Goal: Task Accomplishment & Management: Manage account settings

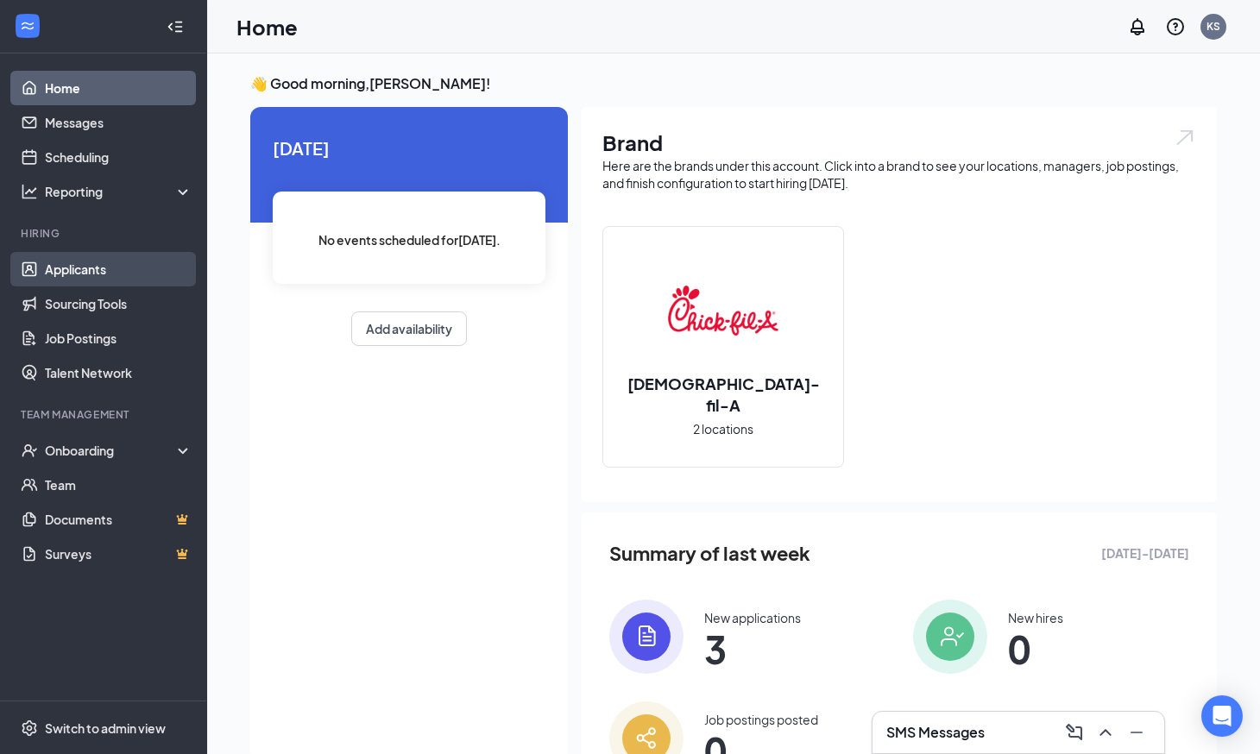
click at [85, 276] on link "Applicants" at bounding box center [119, 269] width 148 height 35
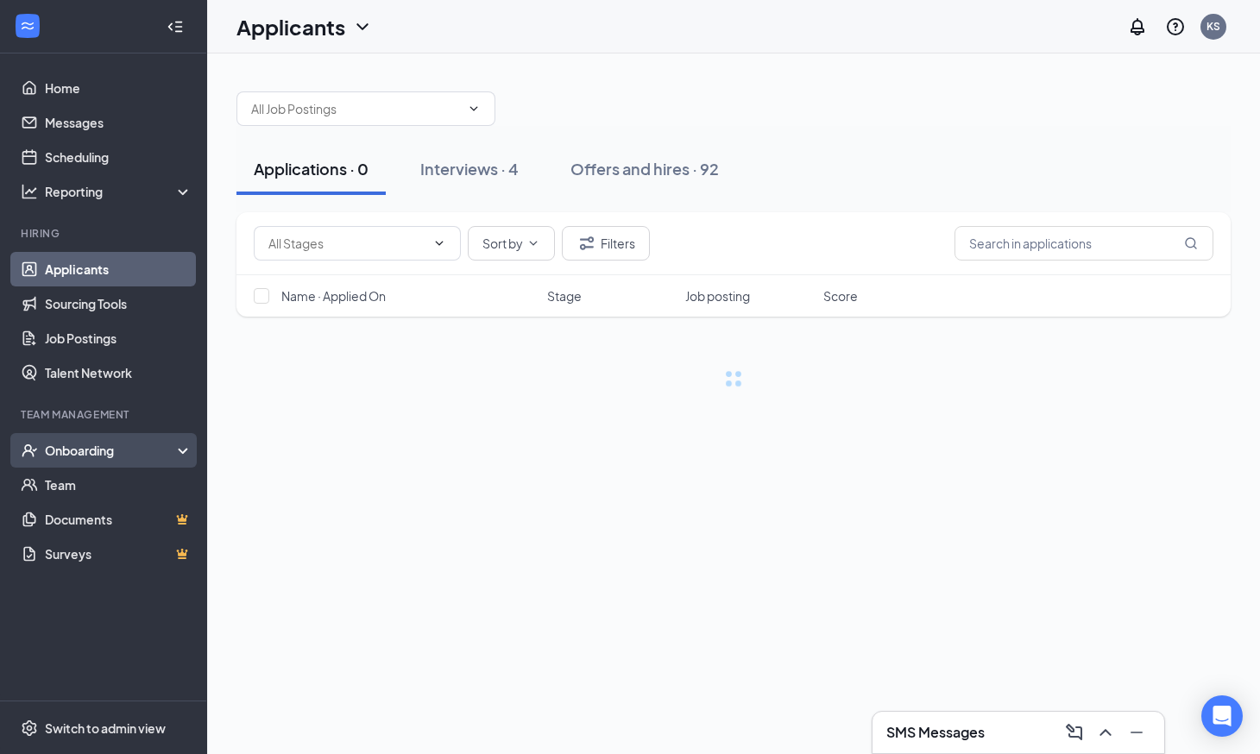
click at [110, 450] on div "Onboarding" at bounding box center [111, 450] width 133 height 17
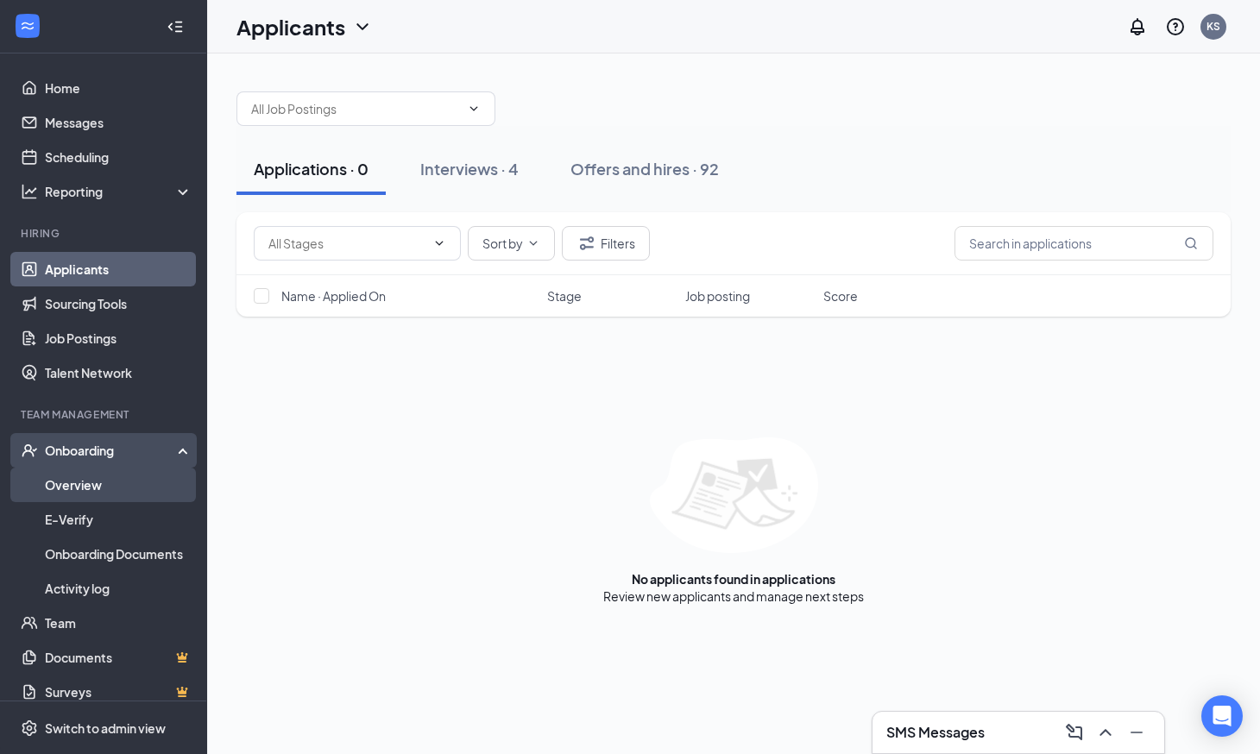
click at [115, 482] on link "Overview" at bounding box center [119, 485] width 148 height 35
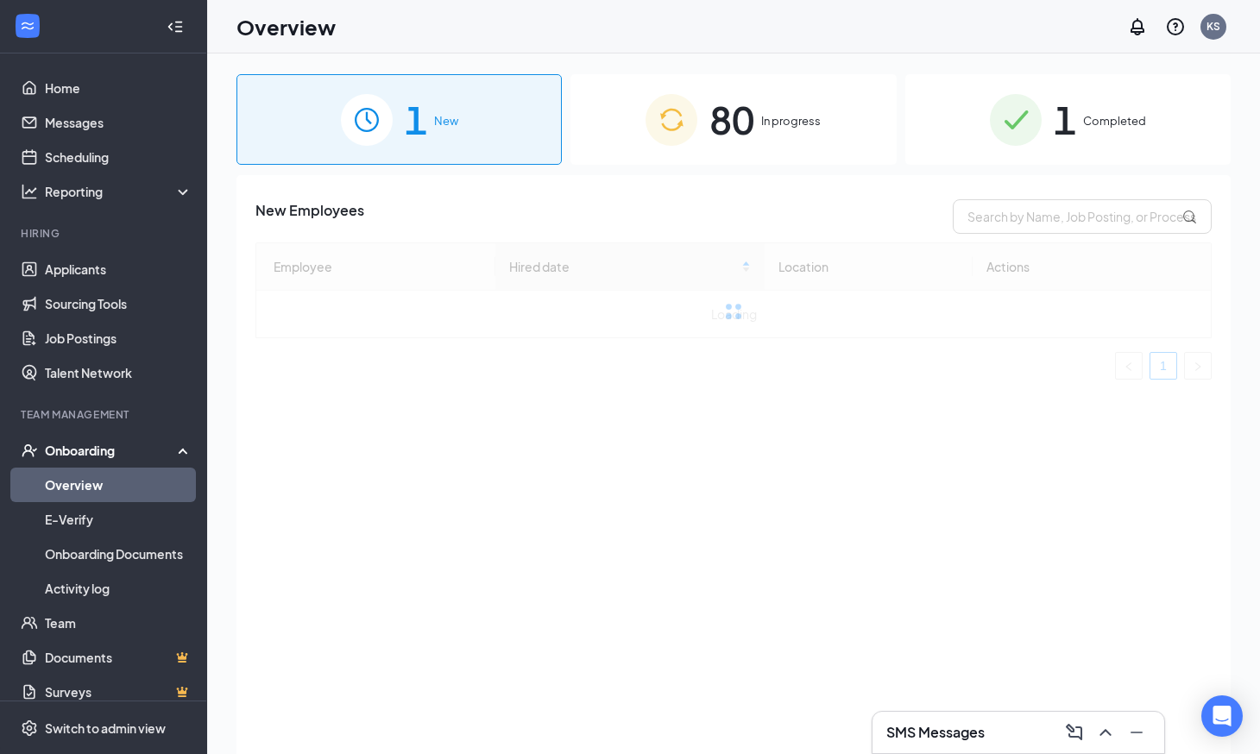
click at [797, 78] on div "80 In progress" at bounding box center [733, 119] width 325 height 91
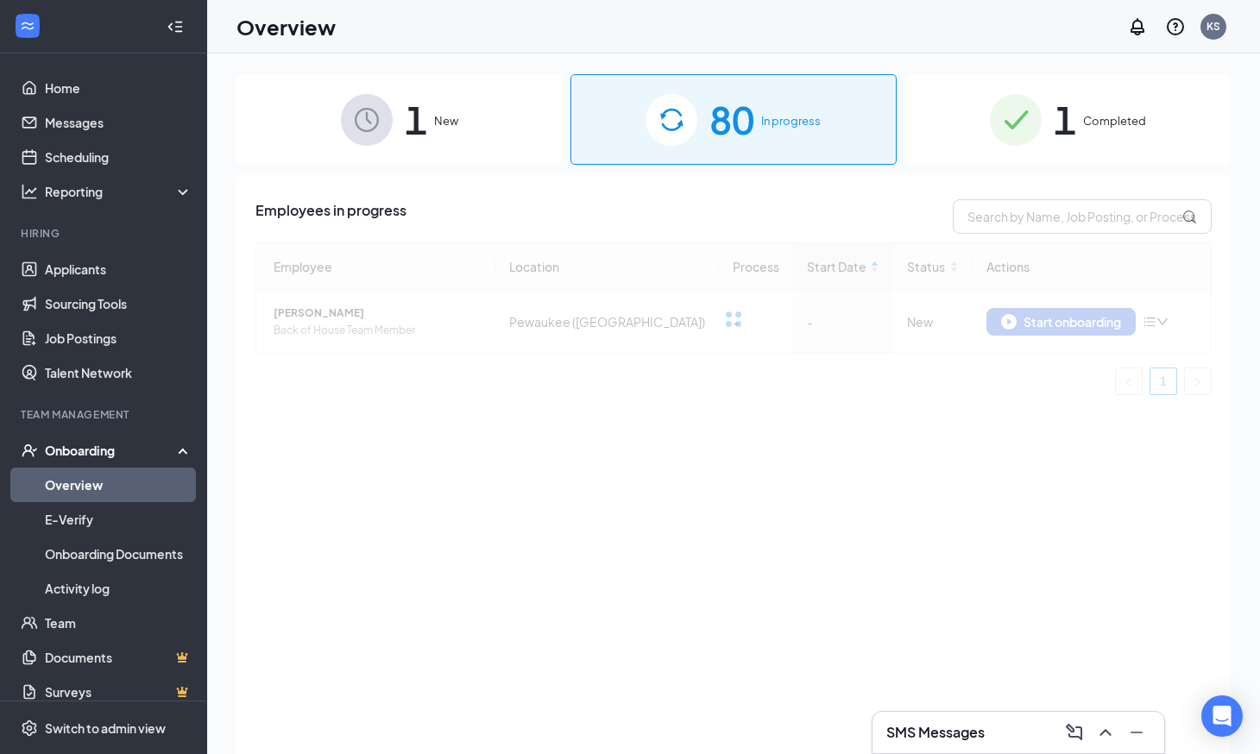
click at [497, 120] on div "1 New" at bounding box center [399, 119] width 325 height 91
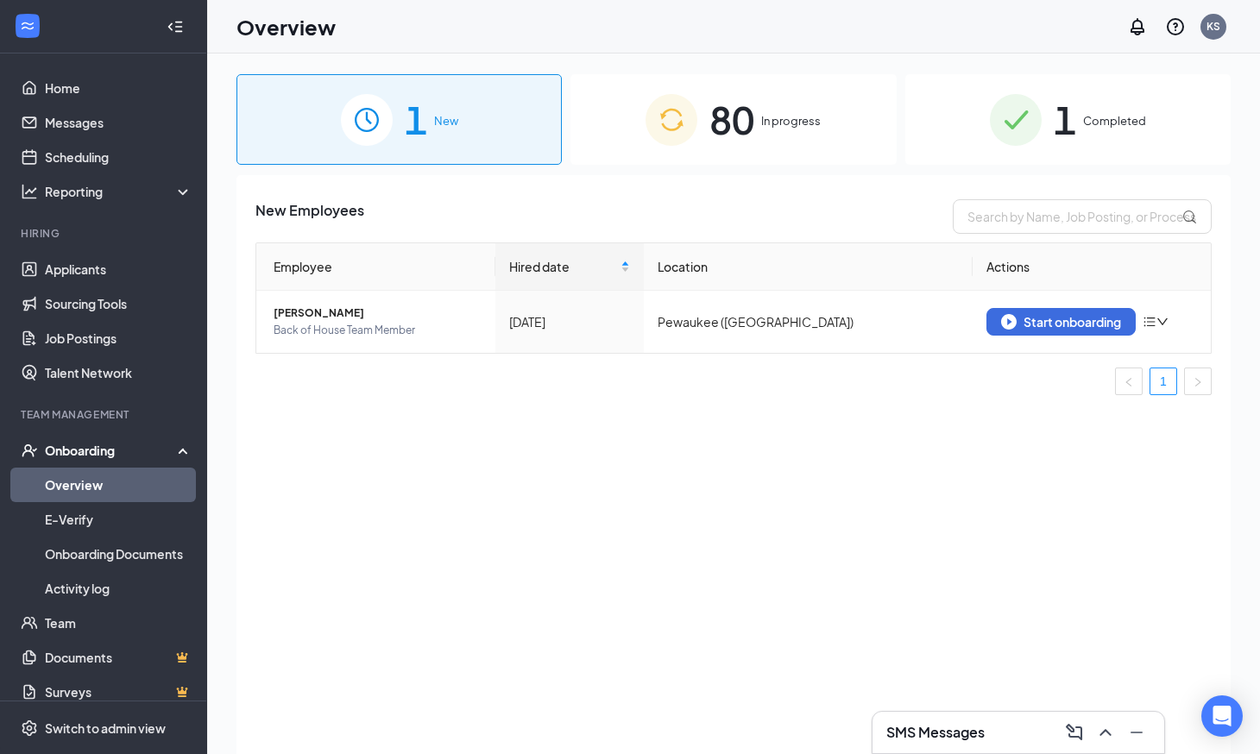
click at [685, 137] on img at bounding box center [672, 120] width 52 height 52
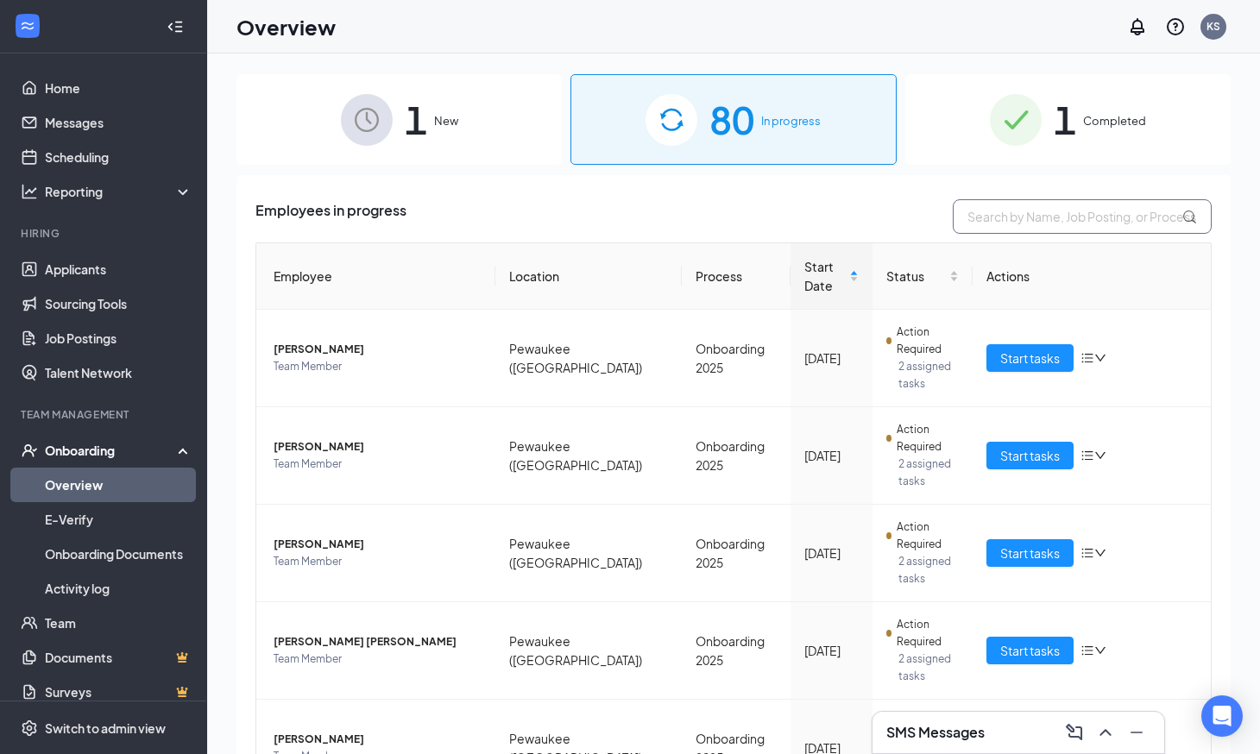
click at [1064, 225] on input "text" at bounding box center [1082, 216] width 259 height 35
type input "x"
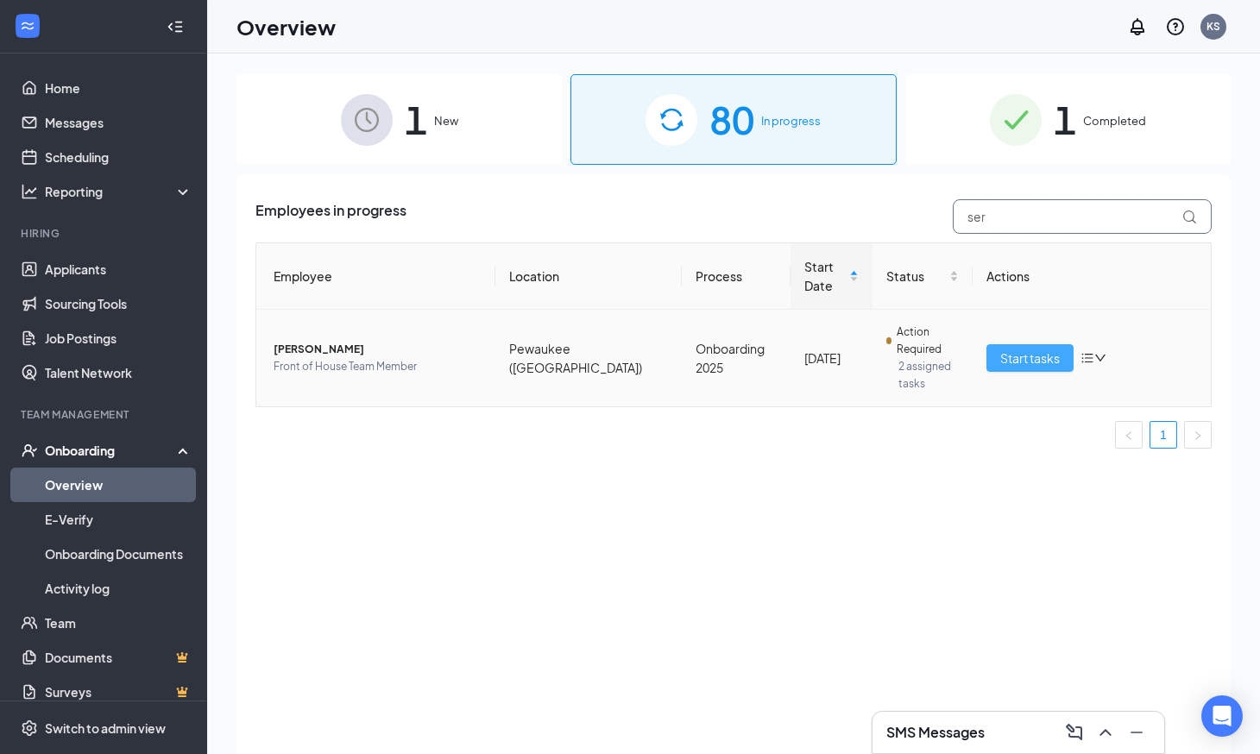
type input "ser"
click at [1014, 349] on span "Start tasks" at bounding box center [1030, 358] width 60 height 19
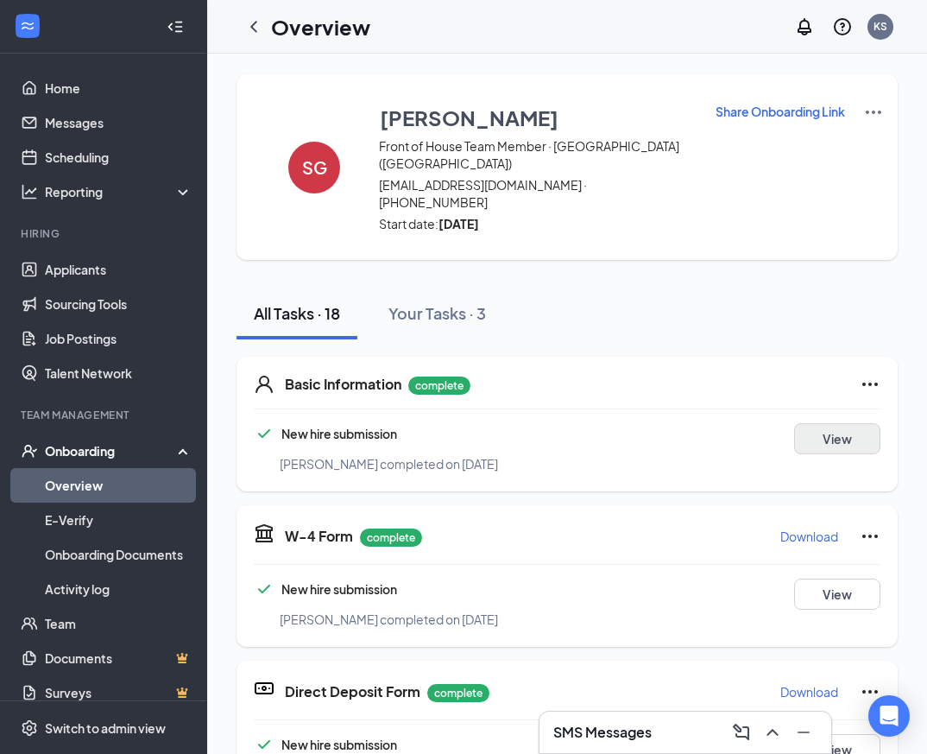
click at [806, 423] on button "View" at bounding box center [837, 438] width 86 height 31
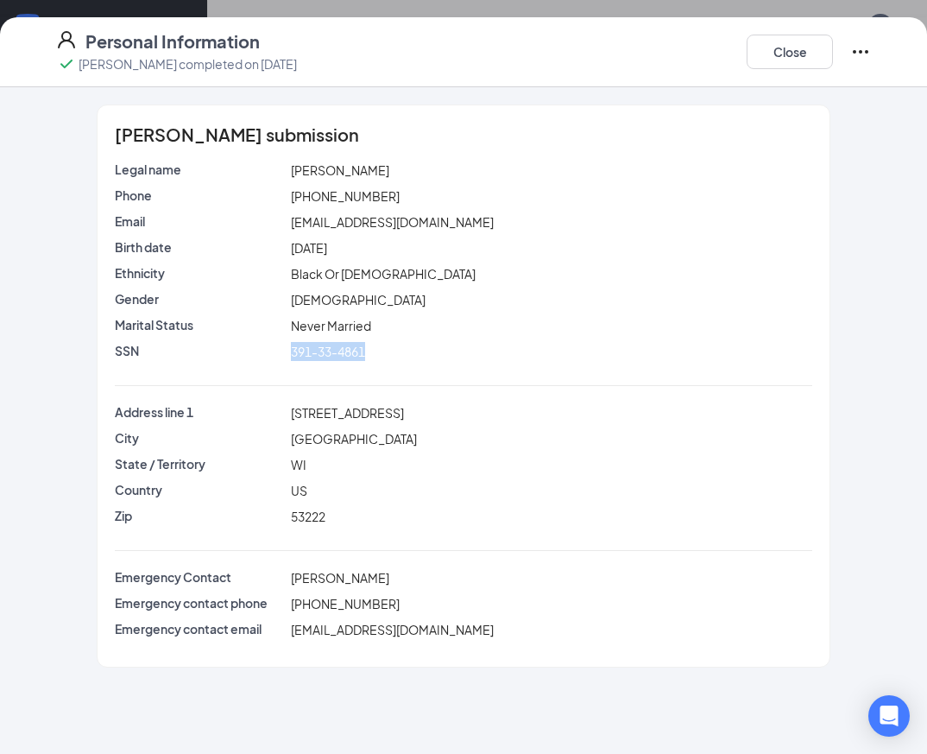
drag, startPoint x: 386, startPoint y: 357, endPoint x: 290, endPoint y: 355, distance: 95.9
click at [290, 355] on div "391-33-4861" at bounding box center [551, 351] width 528 height 19
copy span "391-33-4861"
drag, startPoint x: 377, startPoint y: 170, endPoint x: 342, endPoint y: 167, distance: 35.5
click at [342, 167] on div "Sereaya Greer" at bounding box center [551, 170] width 528 height 19
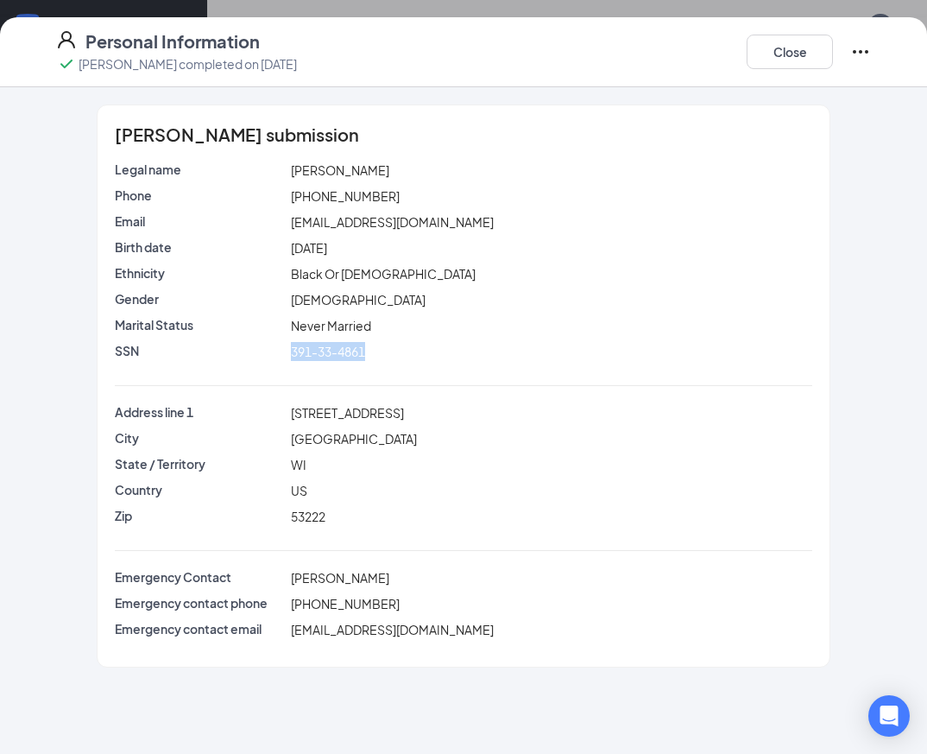
copy span "Greer"
drag, startPoint x: 339, startPoint y: 169, endPoint x: 292, endPoint y: 167, distance: 47.5
click at [292, 167] on span "Sereaya Greer" at bounding box center [340, 170] width 98 height 16
copy span "Sereaya"
click at [912, 207] on div "Sereaya Greer's submission Legal name Sereaya Greer Phone (414) 334-7036 Email …" at bounding box center [463, 420] width 927 height 666
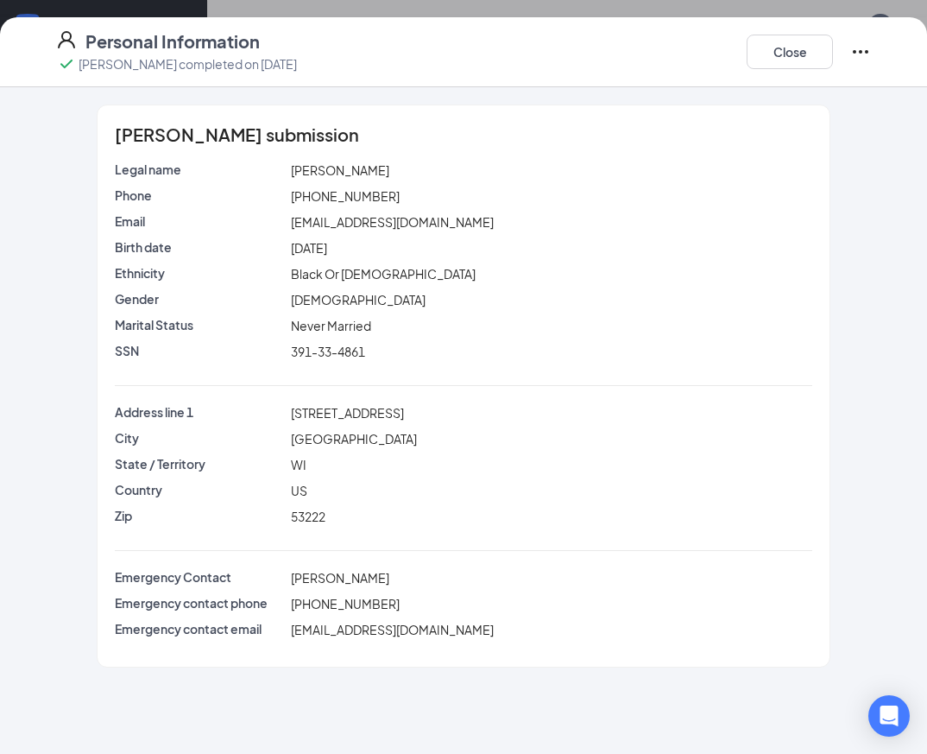
drag, startPoint x: 402, startPoint y: 414, endPoint x: 291, endPoint y: 413, distance: 111.4
click at [291, 413] on div "9718 W Lisbon Ave" at bounding box center [551, 412] width 528 height 19
copy span "9718 W Lisbon Ave"
click at [476, 458] on div "WI" at bounding box center [551, 464] width 528 height 19
drag, startPoint x: 434, startPoint y: 223, endPoint x: 291, endPoint y: 219, distance: 143.3
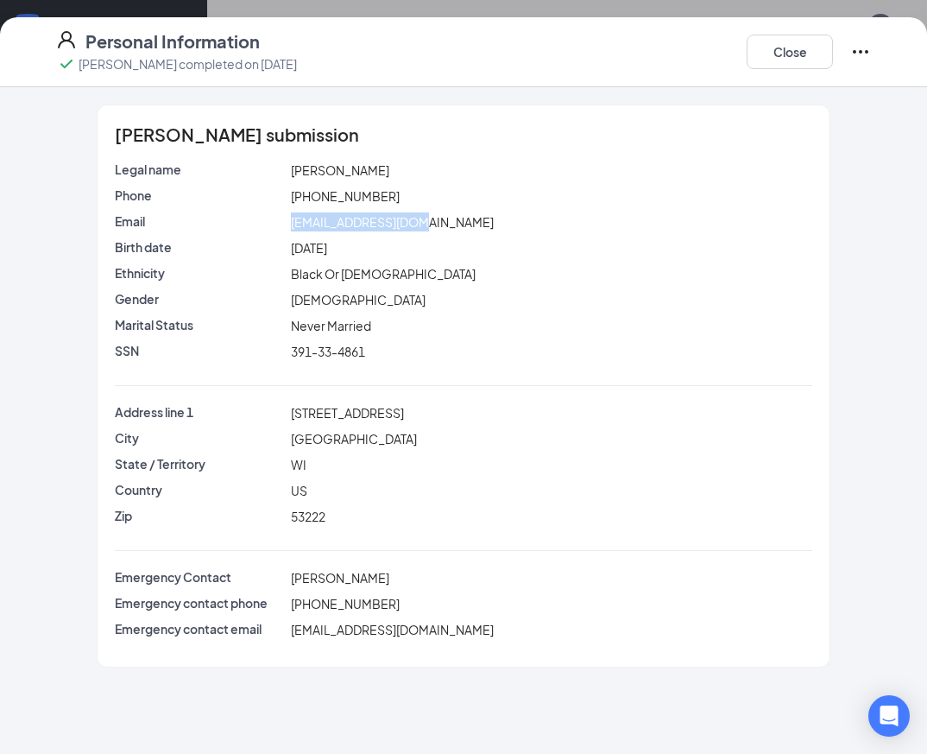
click at [291, 219] on div "mianace23@gmail.com" at bounding box center [551, 221] width 528 height 19
copy span "mianace23@gmail.com"
drag, startPoint x: 373, startPoint y: 586, endPoint x: 315, endPoint y: 580, distance: 58.2
click at [315, 580] on div "Mia Acevedo" at bounding box center [551, 577] width 528 height 19
copy span "Acevedo"
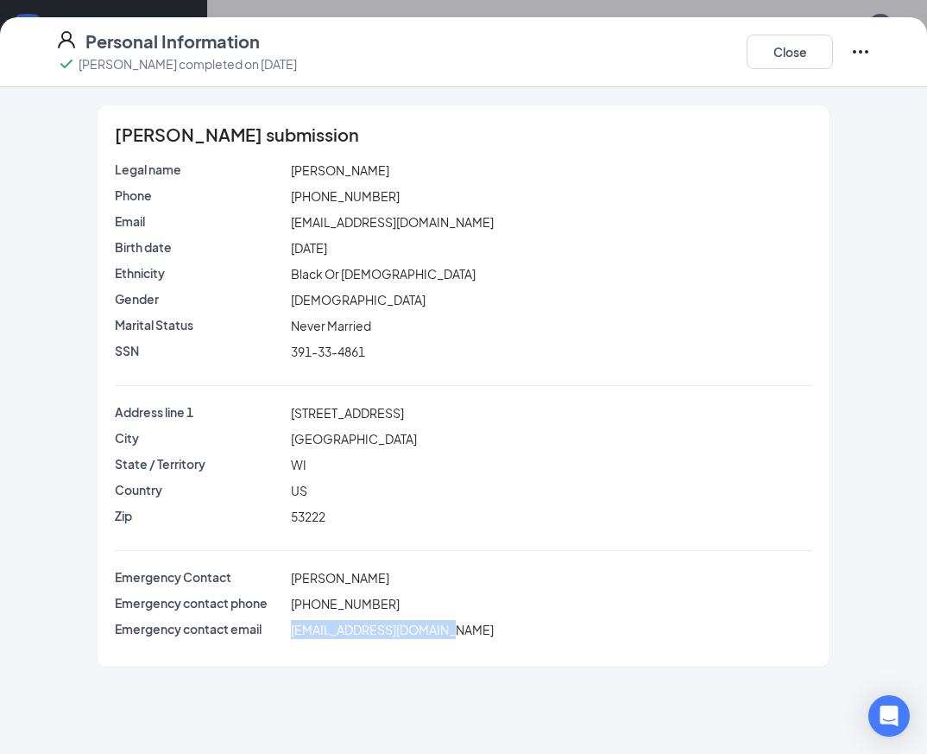
drag, startPoint x: 455, startPoint y: 630, endPoint x: 293, endPoint y: 632, distance: 162.3
click at [293, 632] on div "amorieusnoopy@gmail.com" at bounding box center [551, 629] width 528 height 19
copy span "amorieusnoopy@gmail.com"
click at [773, 76] on div "Personal Information Sereaya Greer completed on Sep 29, 2025 Close" at bounding box center [463, 52] width 927 height 70
click at [776, 49] on button "Close" at bounding box center [790, 52] width 86 height 35
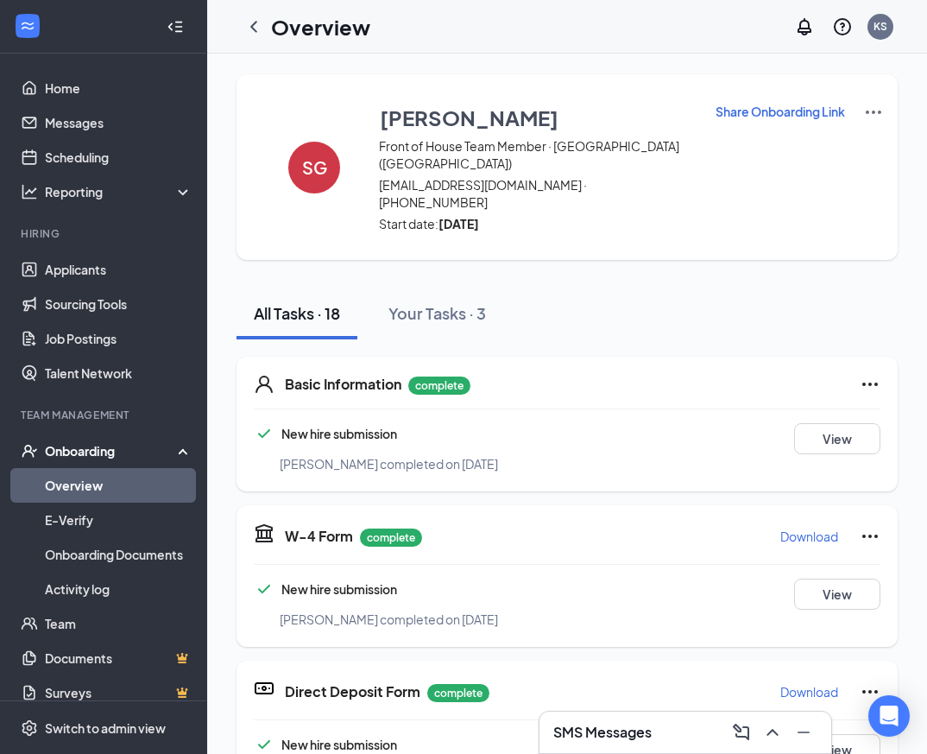
scroll to position [305, 0]
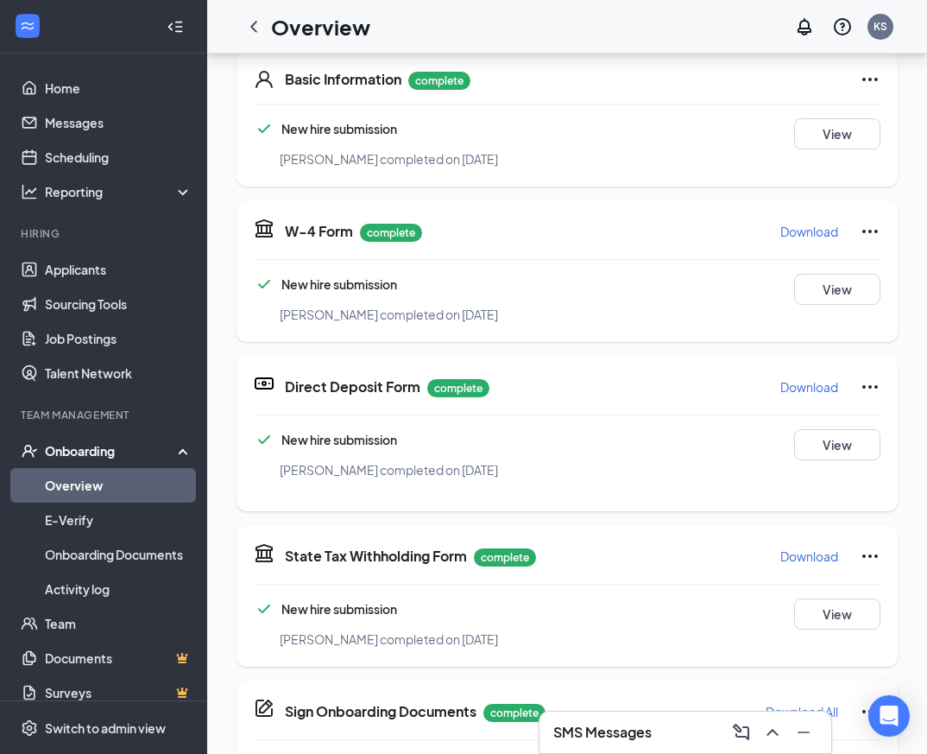
drag, startPoint x: 836, startPoint y: 583, endPoint x: 721, endPoint y: 505, distance: 138.6
click at [800, 547] on p "Download" at bounding box center [809, 555] width 58 height 17
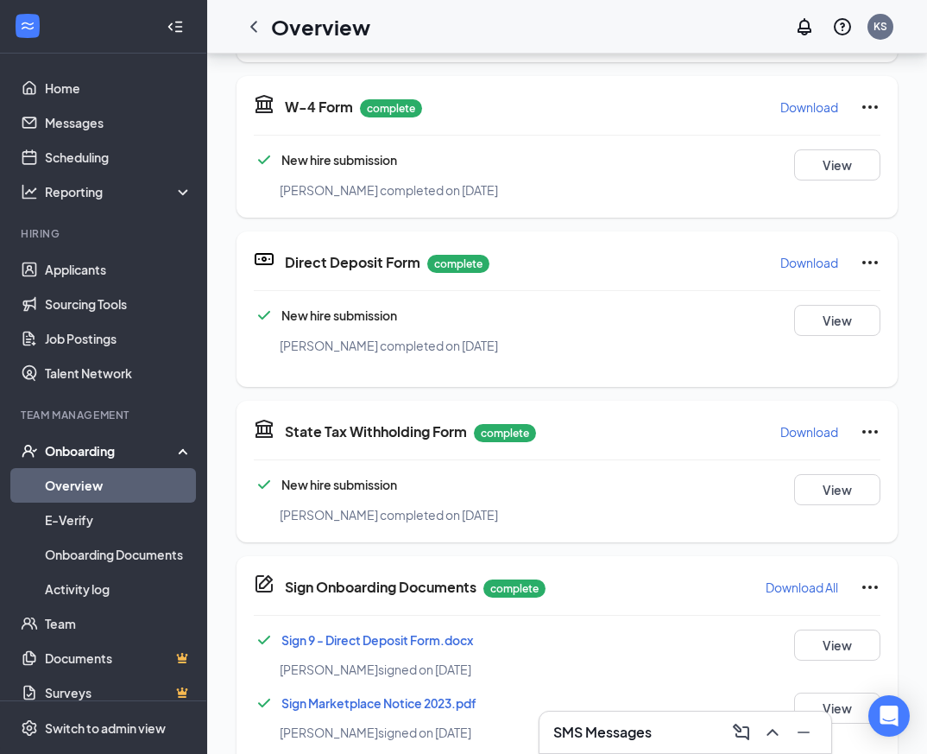
scroll to position [440, 0]
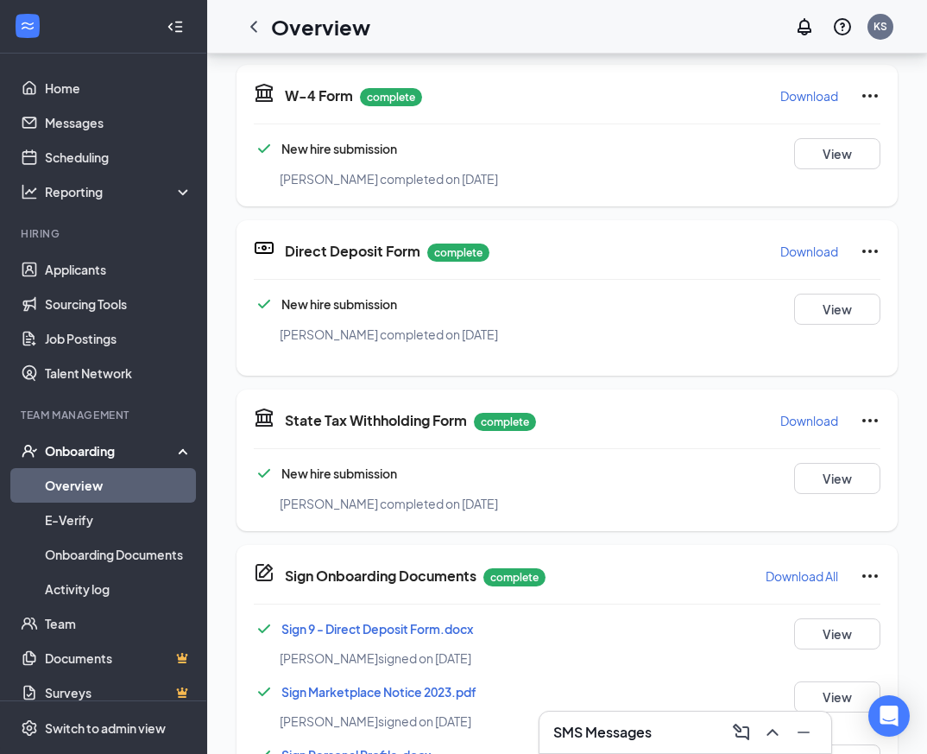
click at [794, 412] on p "Download" at bounding box center [809, 420] width 58 height 17
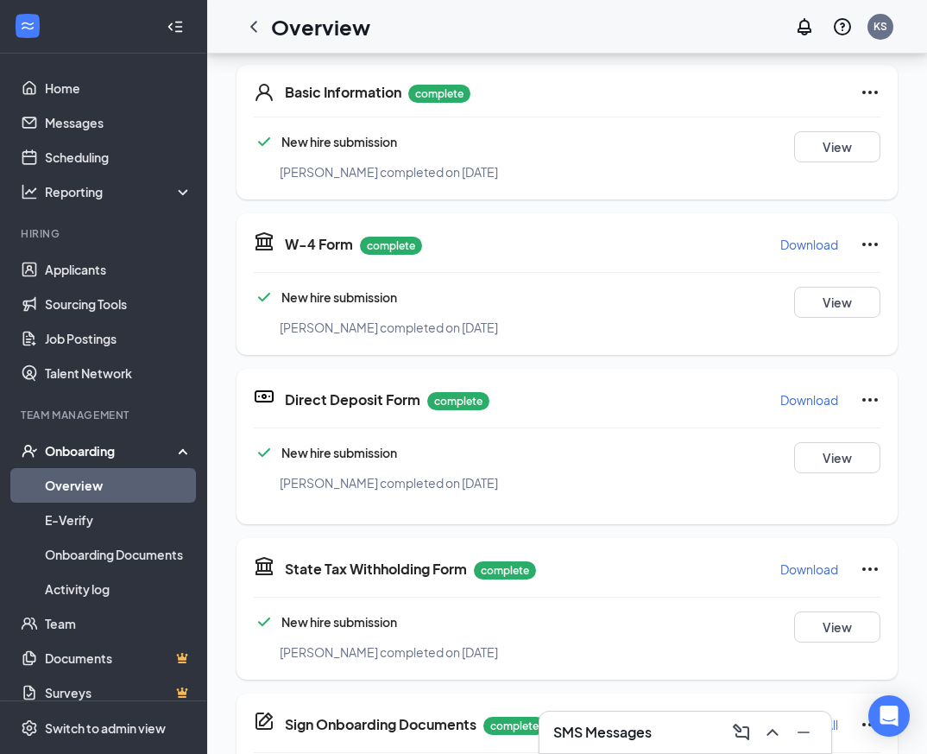
scroll to position [275, 0]
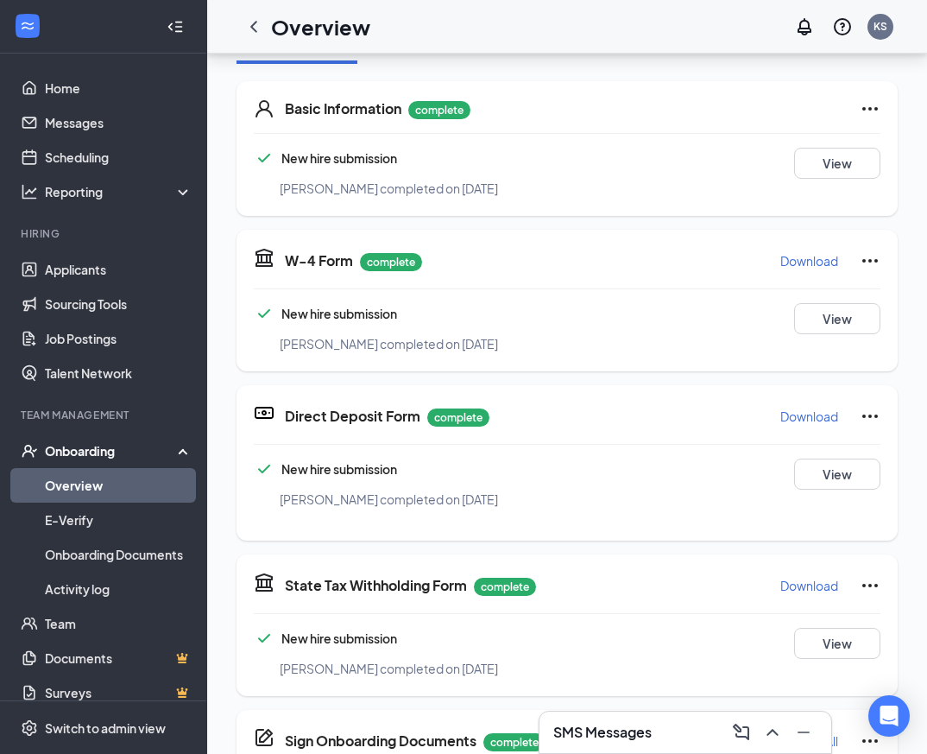
click at [790, 252] on p "Download" at bounding box center [809, 260] width 58 height 17
click at [109, 271] on link "Applicants" at bounding box center [119, 269] width 148 height 35
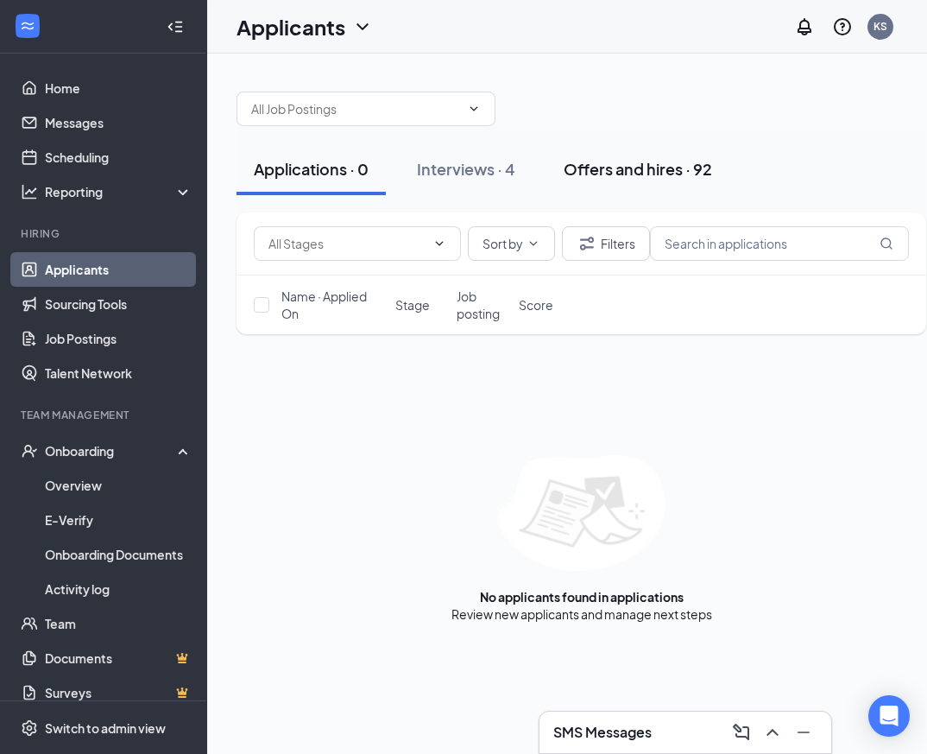
click at [596, 161] on div "Offers and hires · 92" at bounding box center [638, 169] width 148 height 22
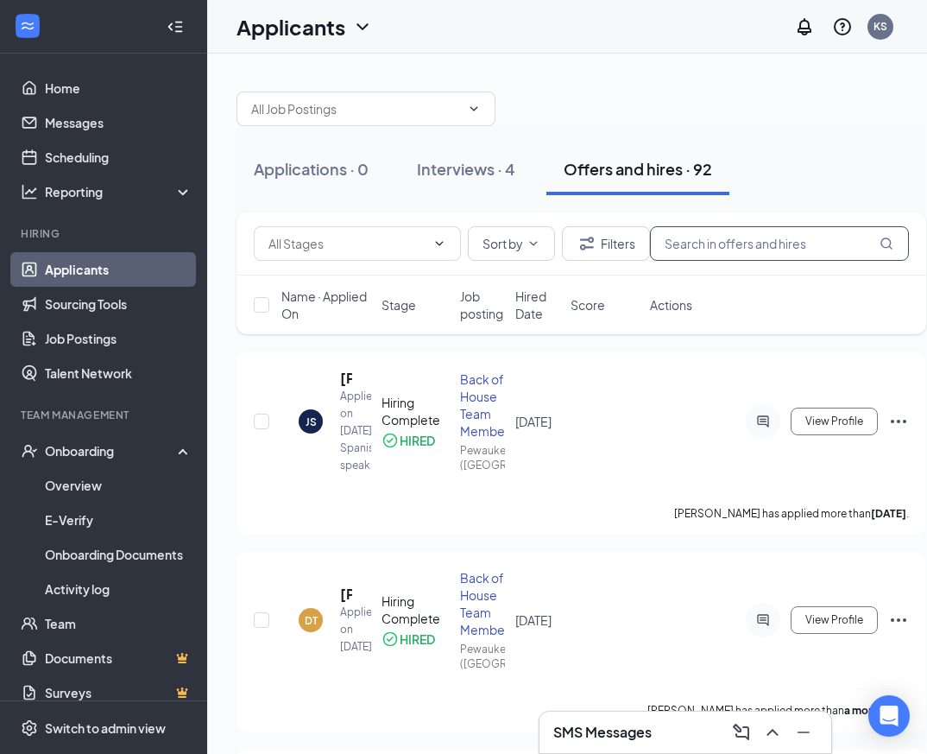
click at [752, 251] on input "text" at bounding box center [779, 243] width 259 height 35
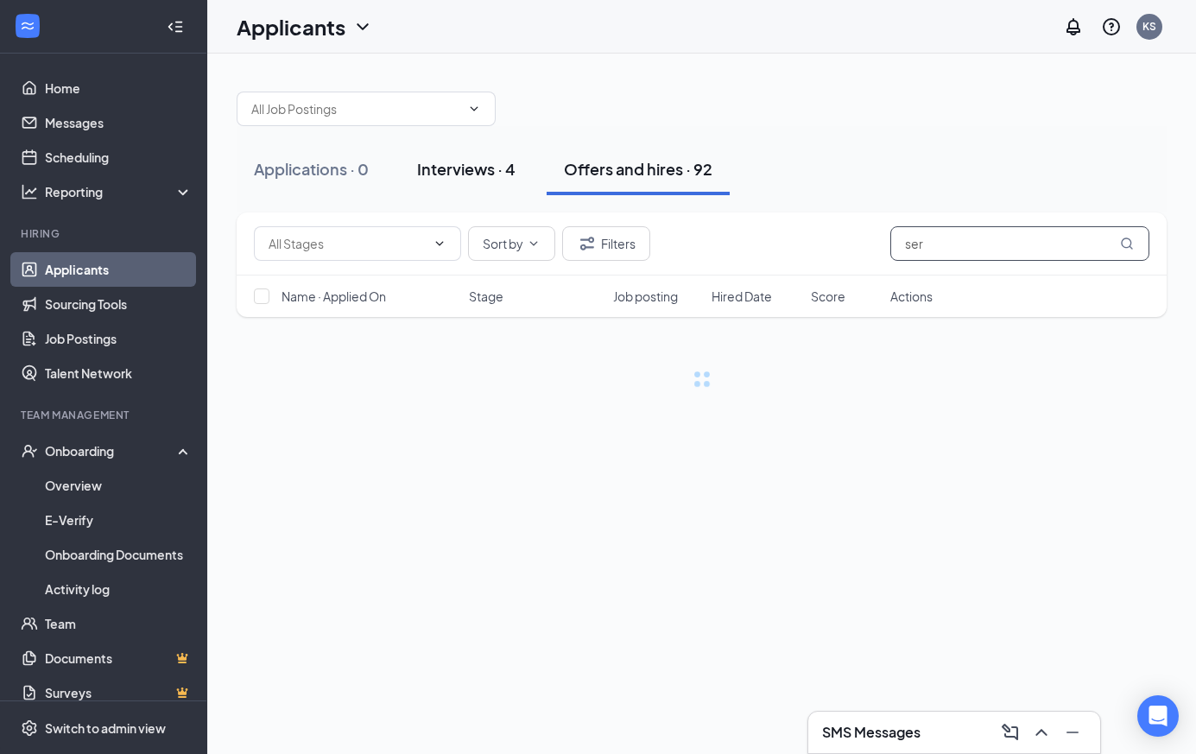
type input "ser"
click at [449, 185] on button "Interviews · 4" at bounding box center [466, 169] width 133 height 52
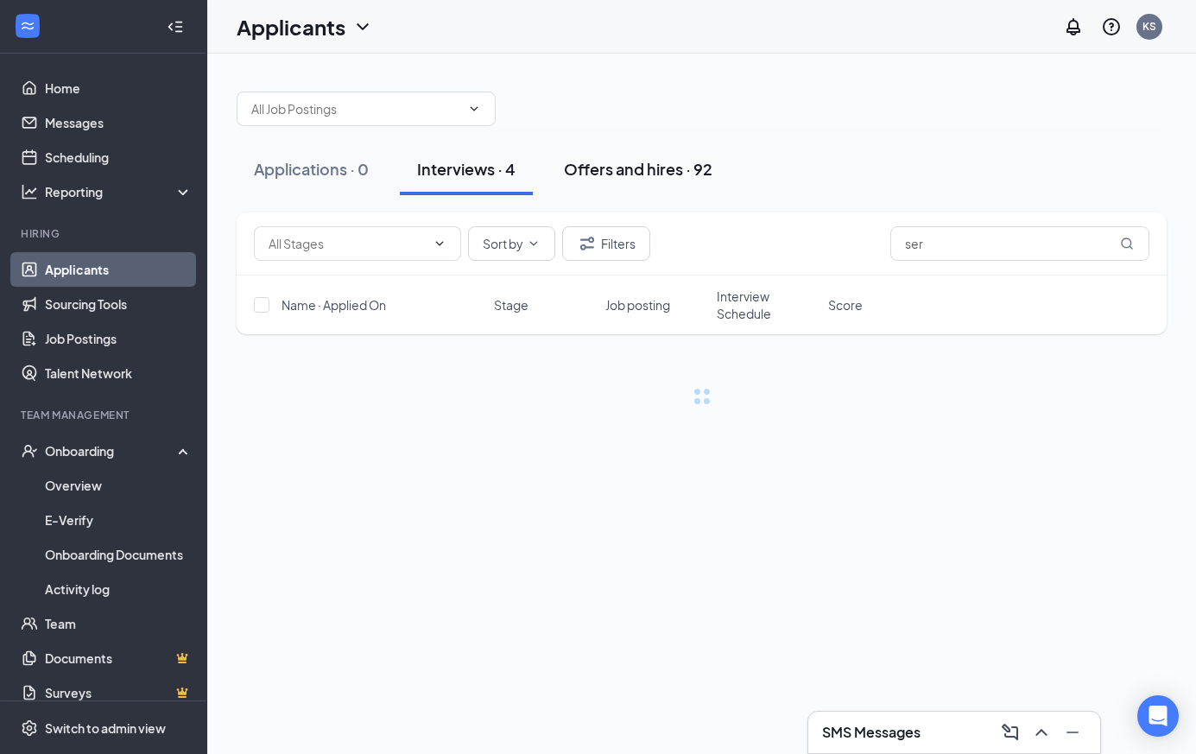
click at [613, 159] on div "Offers and hires · 92" at bounding box center [638, 169] width 148 height 22
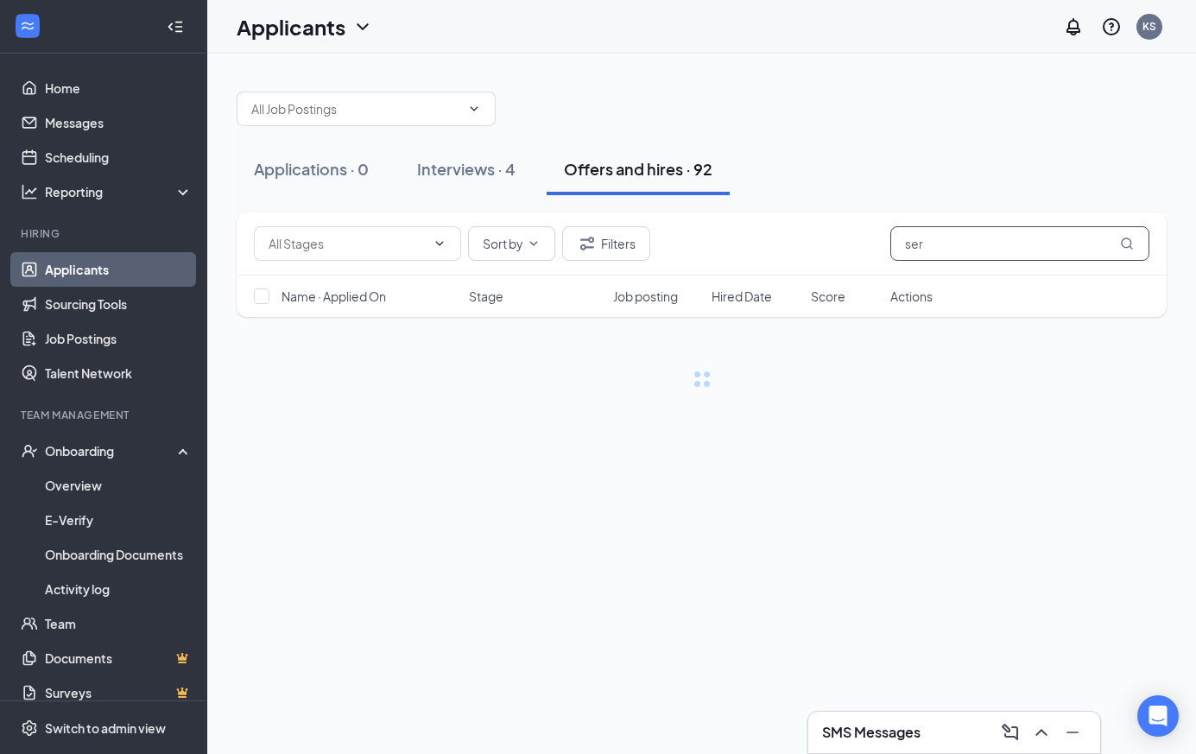
click at [936, 256] on input "ser" at bounding box center [1019, 243] width 259 height 35
type input "s"
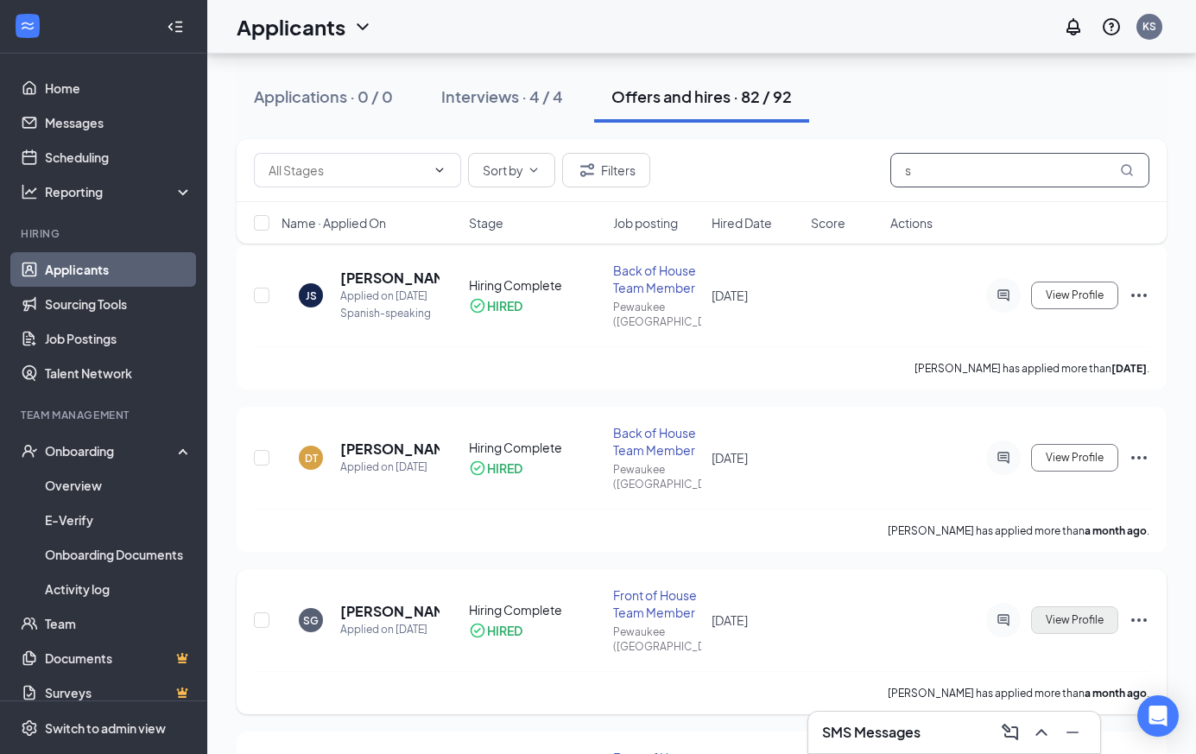
scroll to position [95, 0]
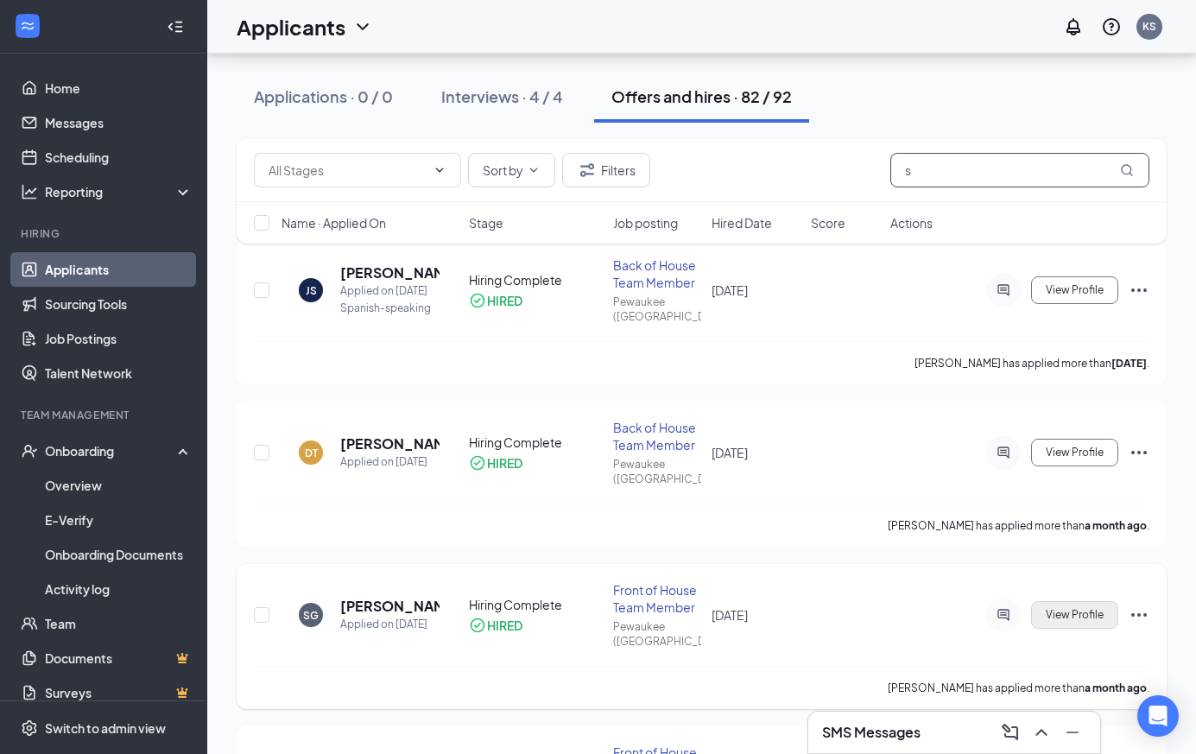
type input "s"
click at [1089, 609] on span "View Profile" at bounding box center [1074, 615] width 58 height 12
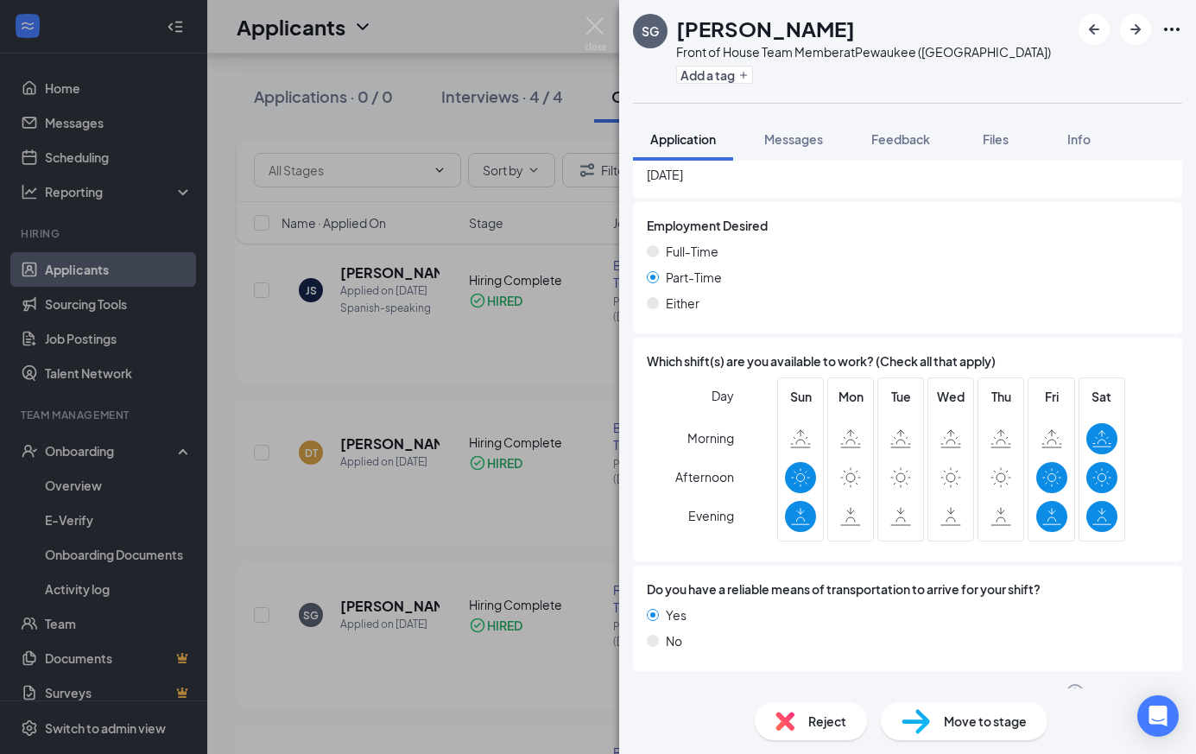
click at [685, 684] on div "Offer Letter" at bounding box center [694, 692] width 68 height 17
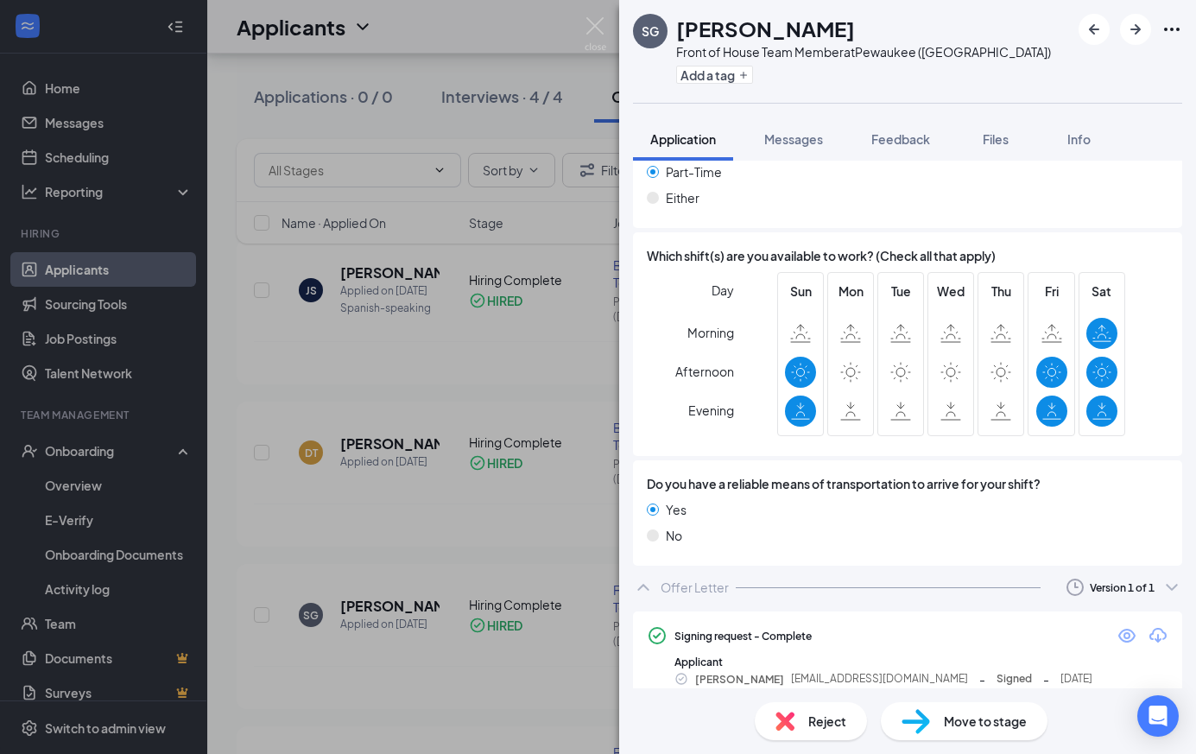
scroll to position [1150, 0]
click at [1125, 629] on icon "Eye" at bounding box center [1126, 636] width 17 height 14
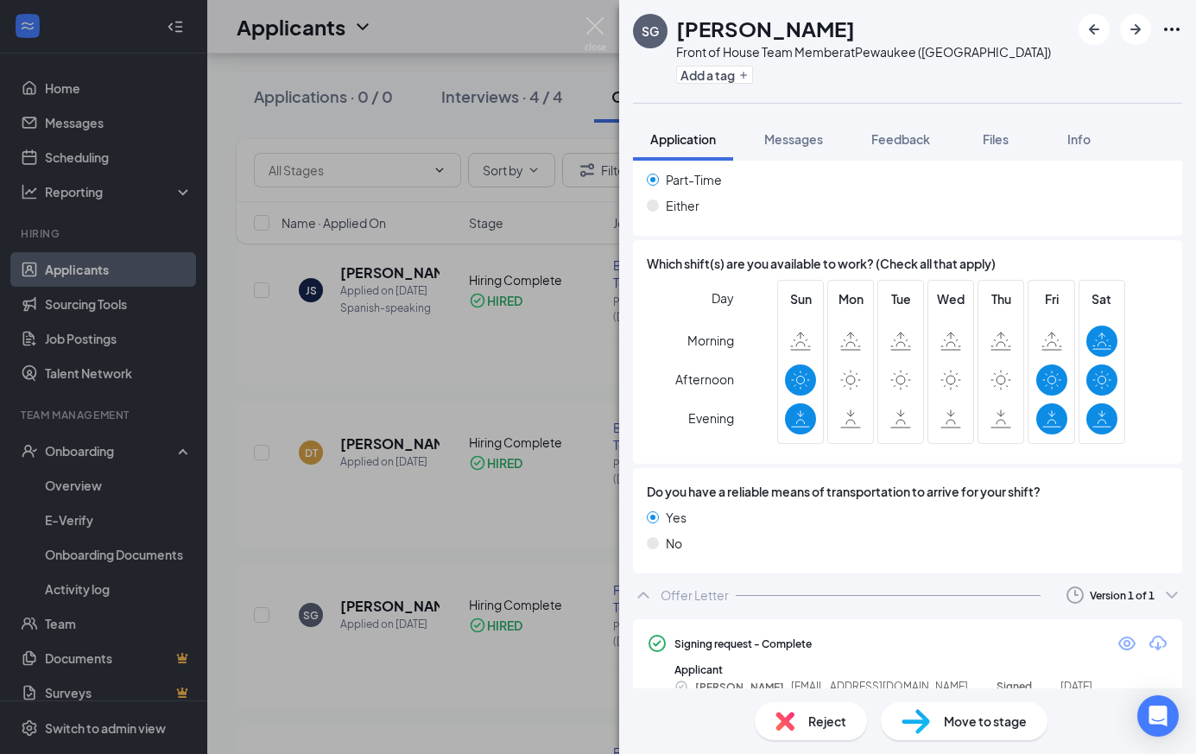
click at [569, 150] on div "SG Sereaya Greer Front of House Team Member at Pewaukee (WI) Add a tag Applicat…" at bounding box center [598, 377] width 1196 height 754
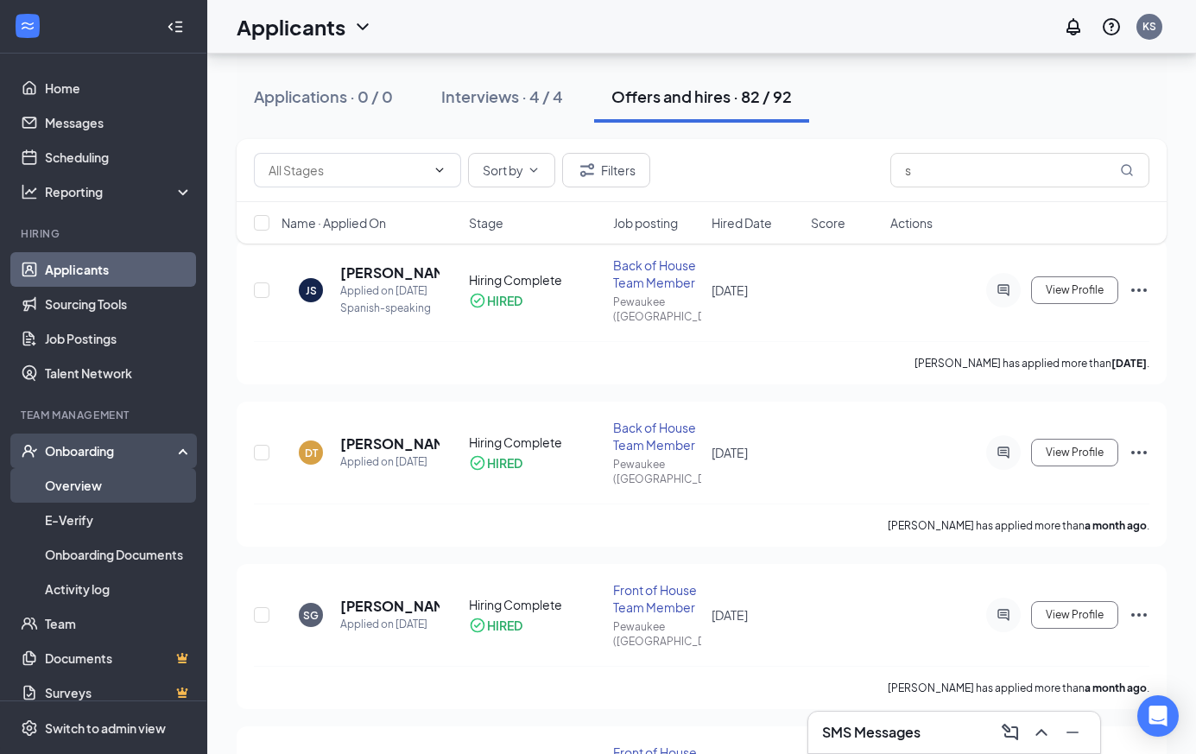
click at [131, 490] on link "Overview" at bounding box center [119, 485] width 148 height 35
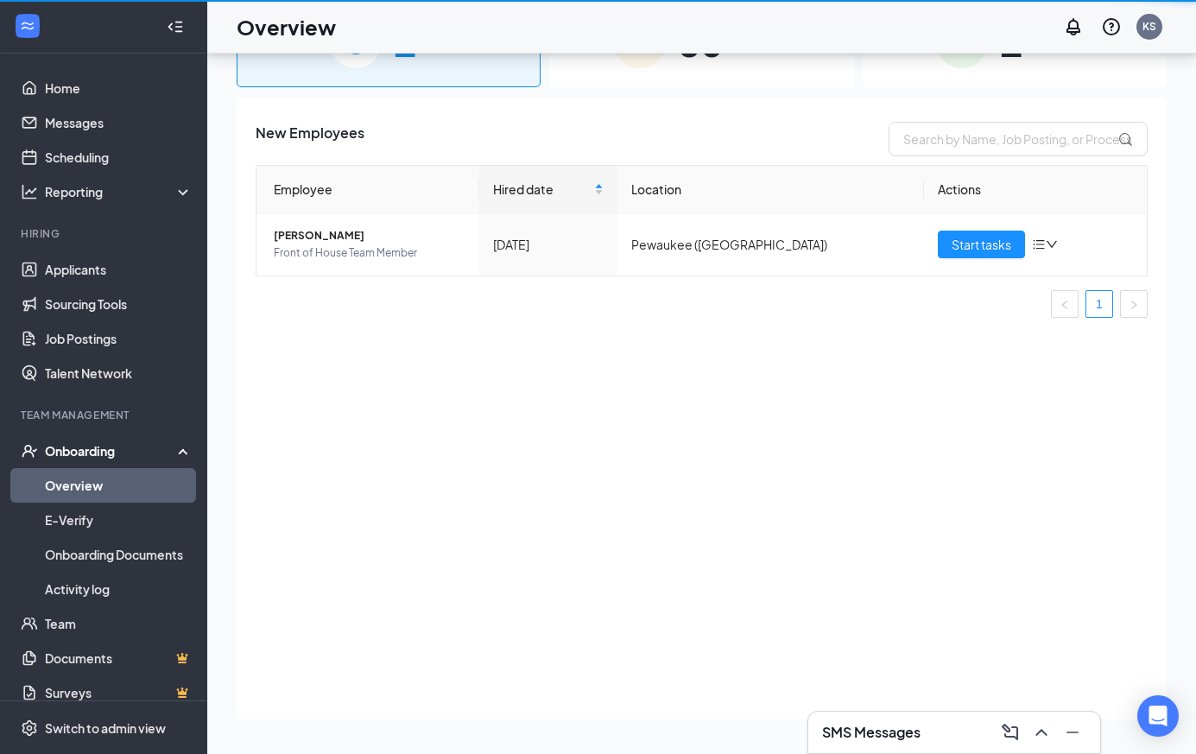
scroll to position [78, 0]
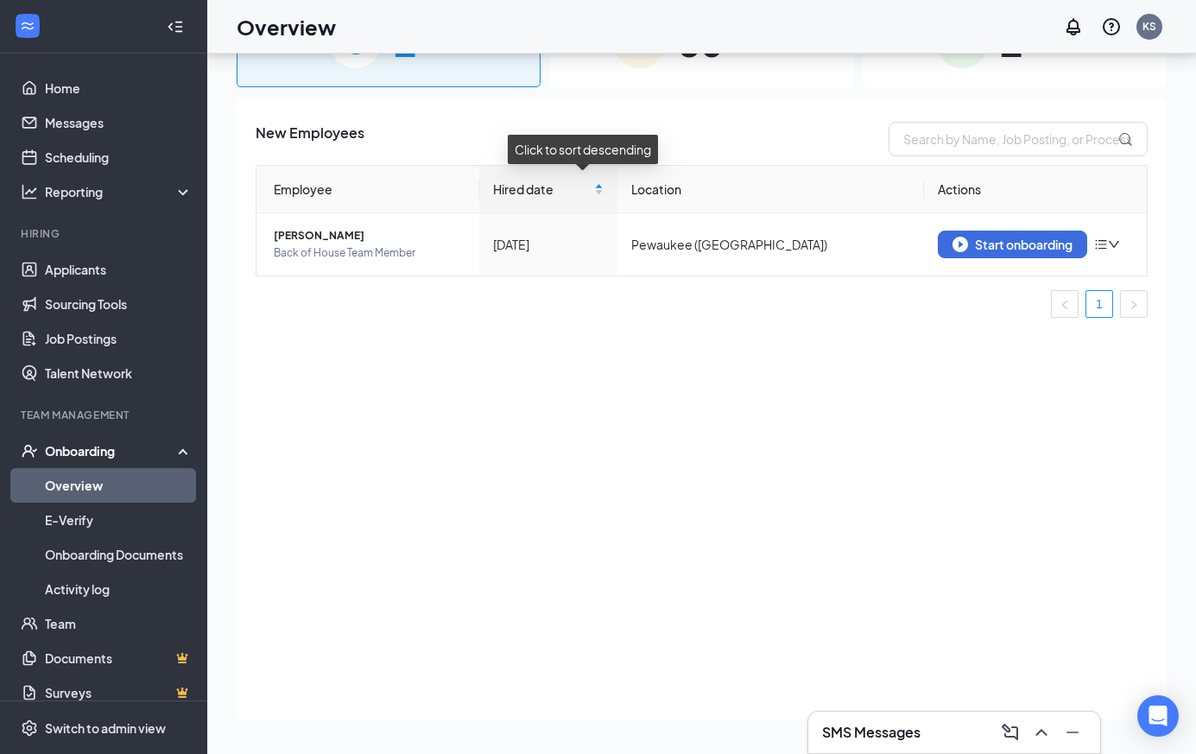
click at [667, 61] on div "80 In progress" at bounding box center [701, 42] width 304 height 91
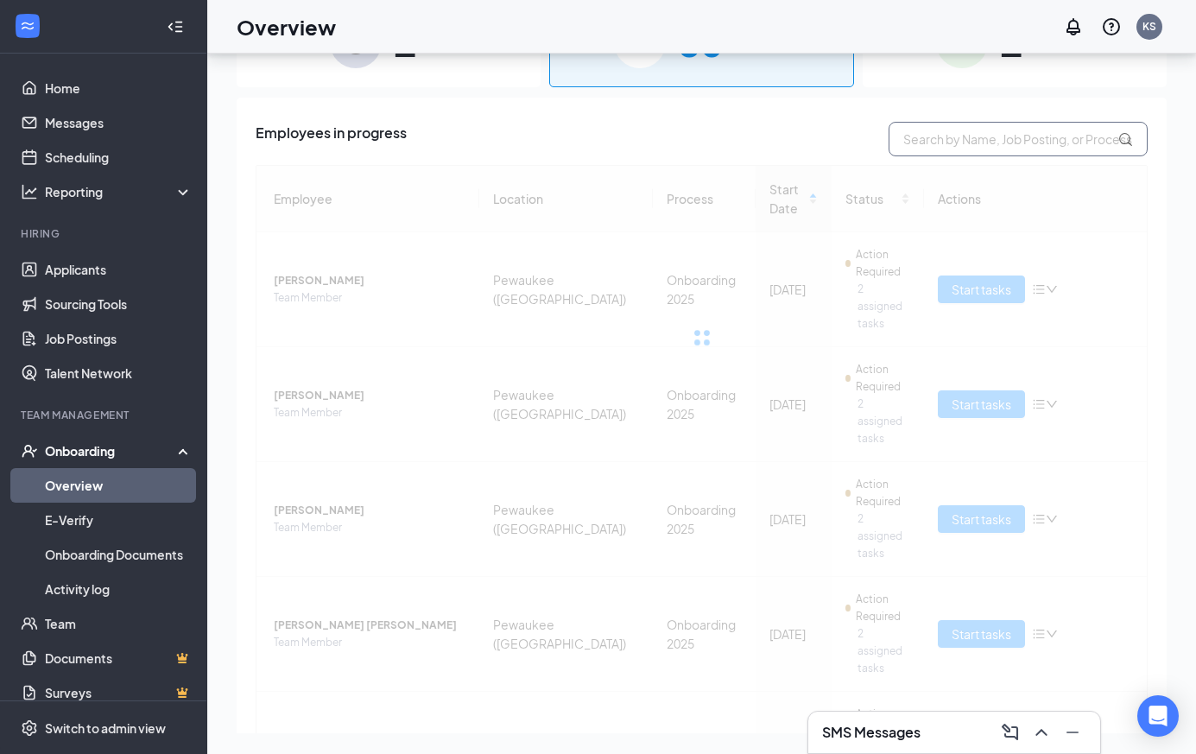
click at [1011, 142] on input "text" at bounding box center [1017, 139] width 259 height 35
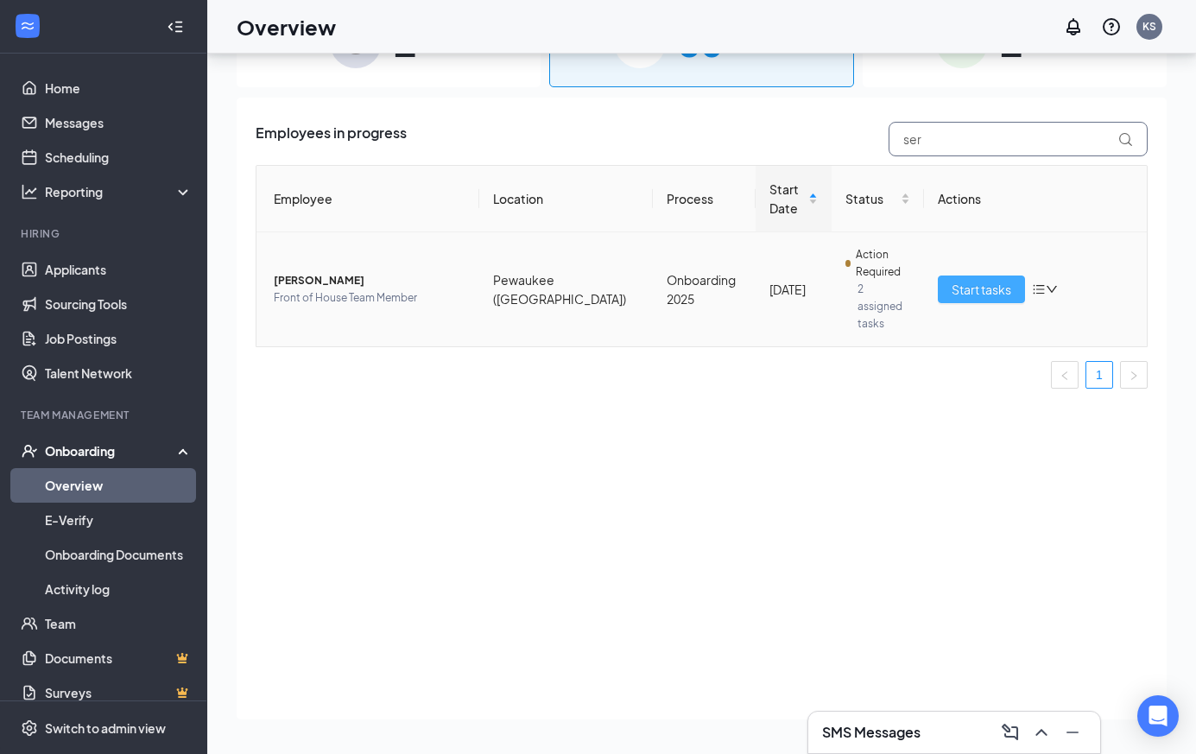
type input "ser"
click at [989, 280] on span "Start tasks" at bounding box center [981, 289] width 60 height 19
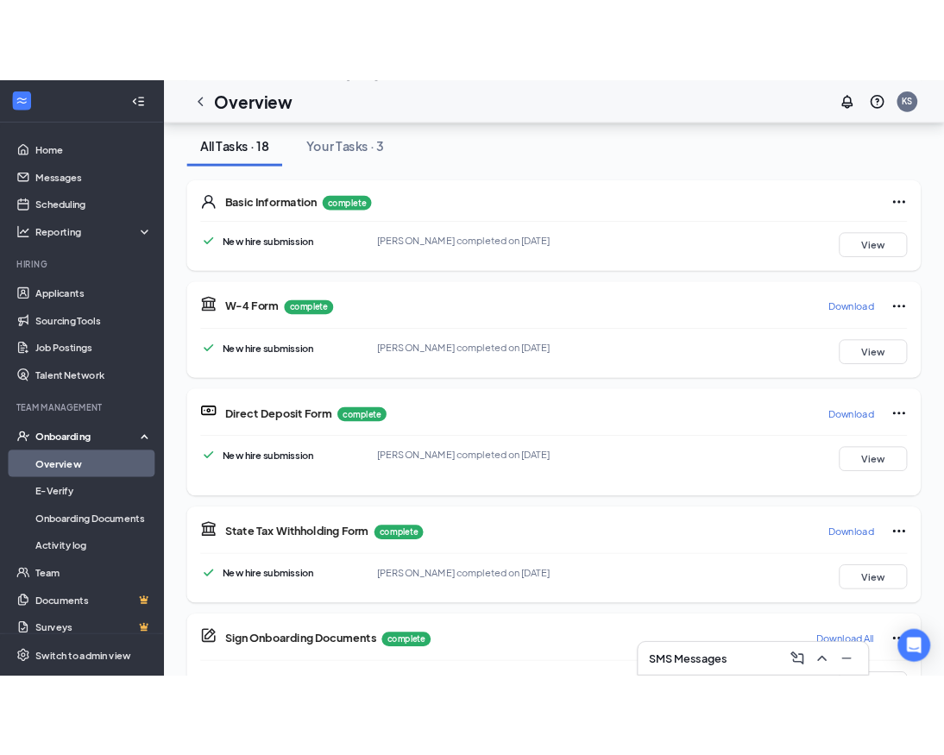
scroll to position [221, 0]
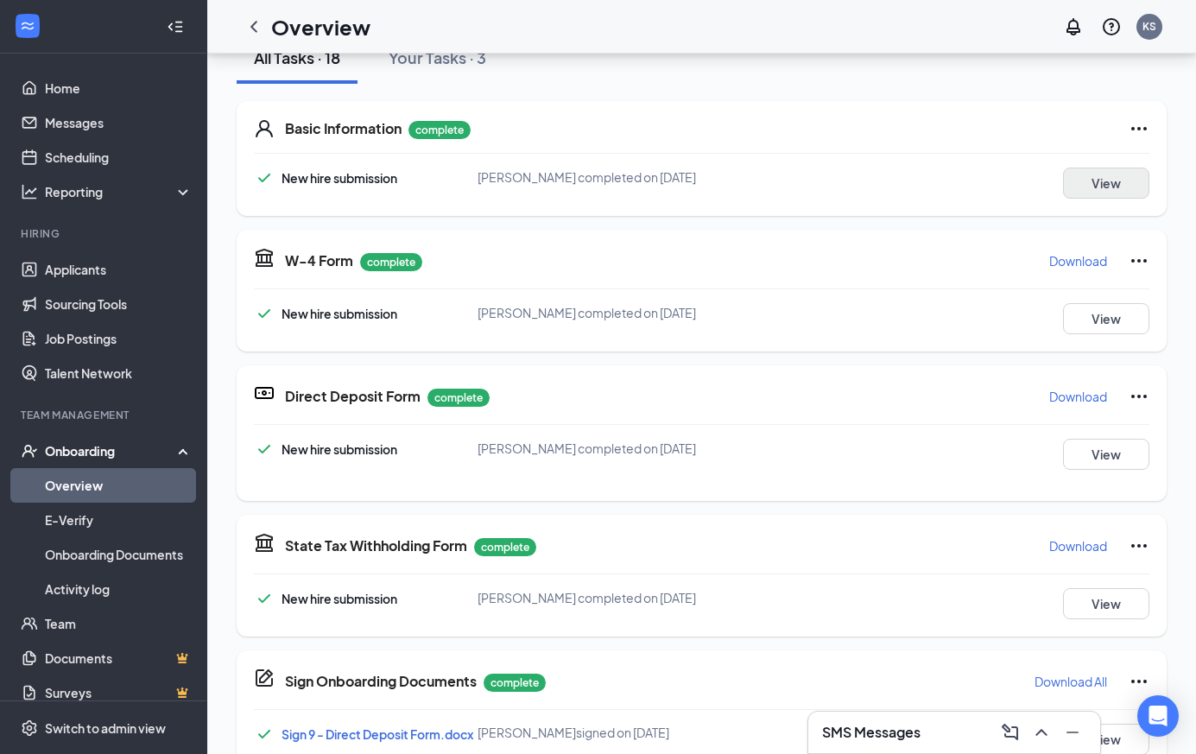
click at [1106, 176] on button "View" at bounding box center [1106, 182] width 86 height 31
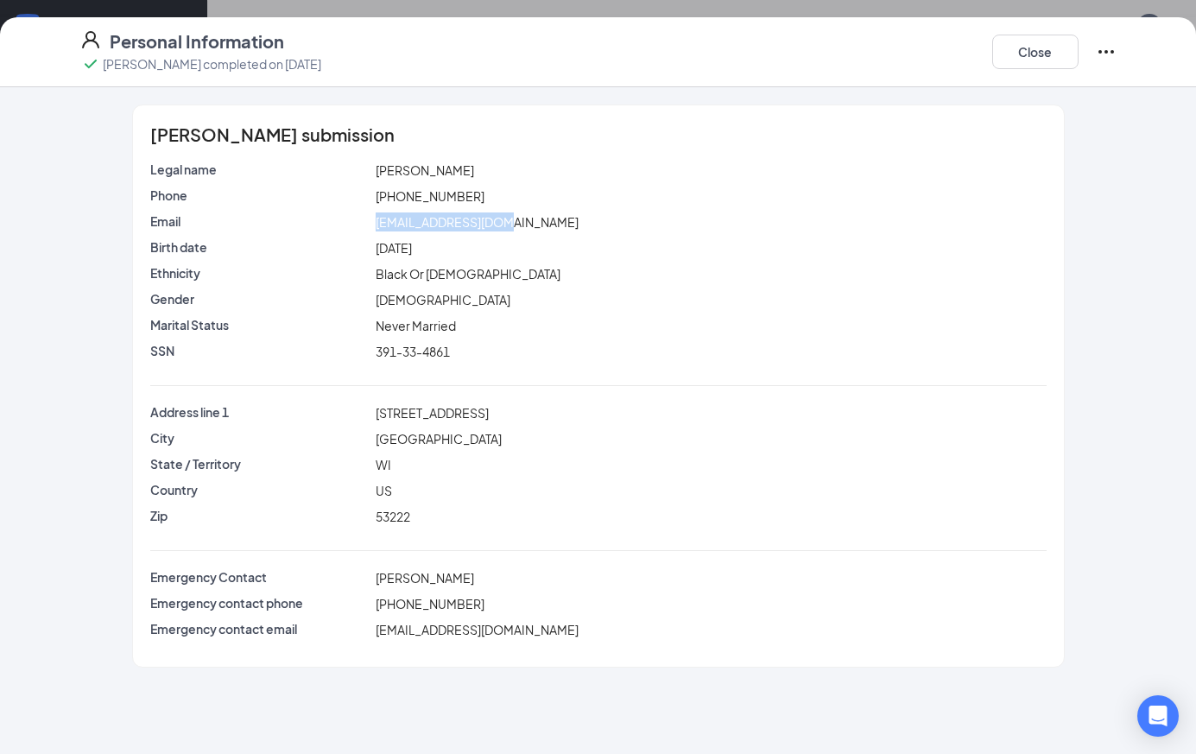
drag, startPoint x: 525, startPoint y: 224, endPoint x: 369, endPoint y: 222, distance: 156.3
click at [369, 222] on div "Email mianace23@gmail.com" at bounding box center [598, 221] width 903 height 19
copy div "mianace23@gmail.com"
click at [534, 622] on span "amorieusnoopy@gmail.com" at bounding box center [477, 630] width 203 height 16
drag, startPoint x: 546, startPoint y: 627, endPoint x: 377, endPoint y: 625, distance: 169.2
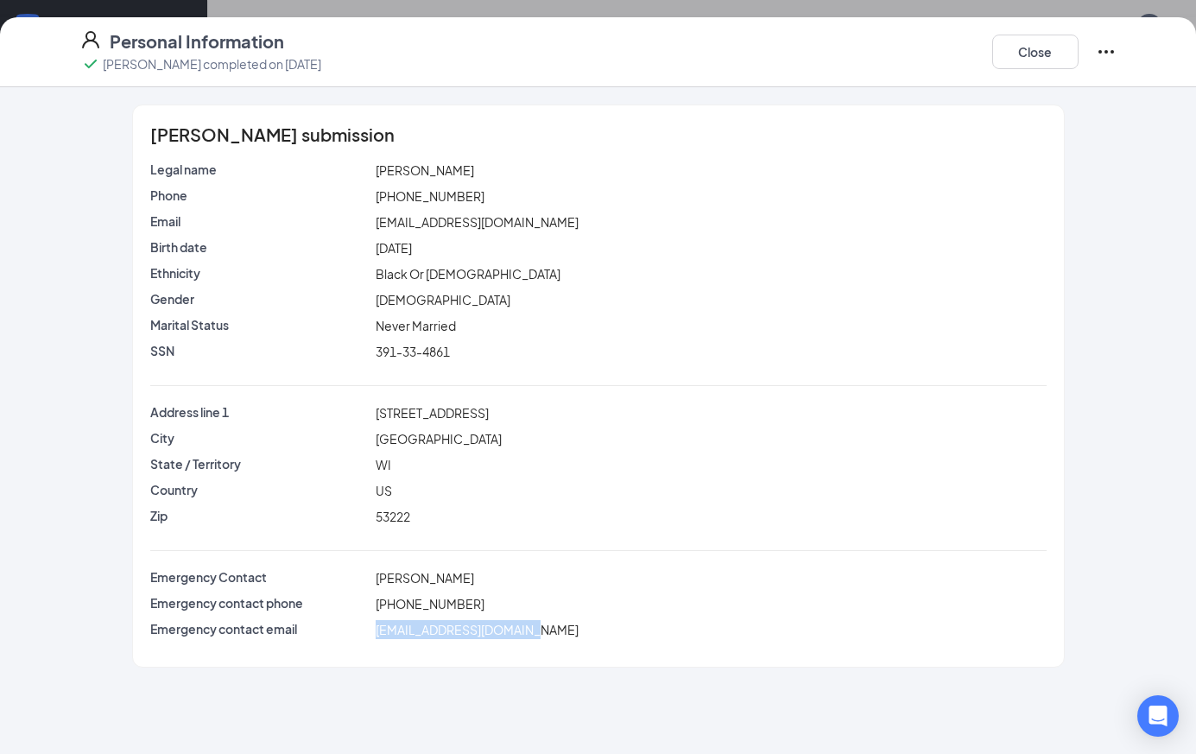
click at [377, 625] on div "amorieusnoopy@gmail.com" at bounding box center [711, 629] width 678 height 19
copy span "amorieusnoopy@gmail.com"
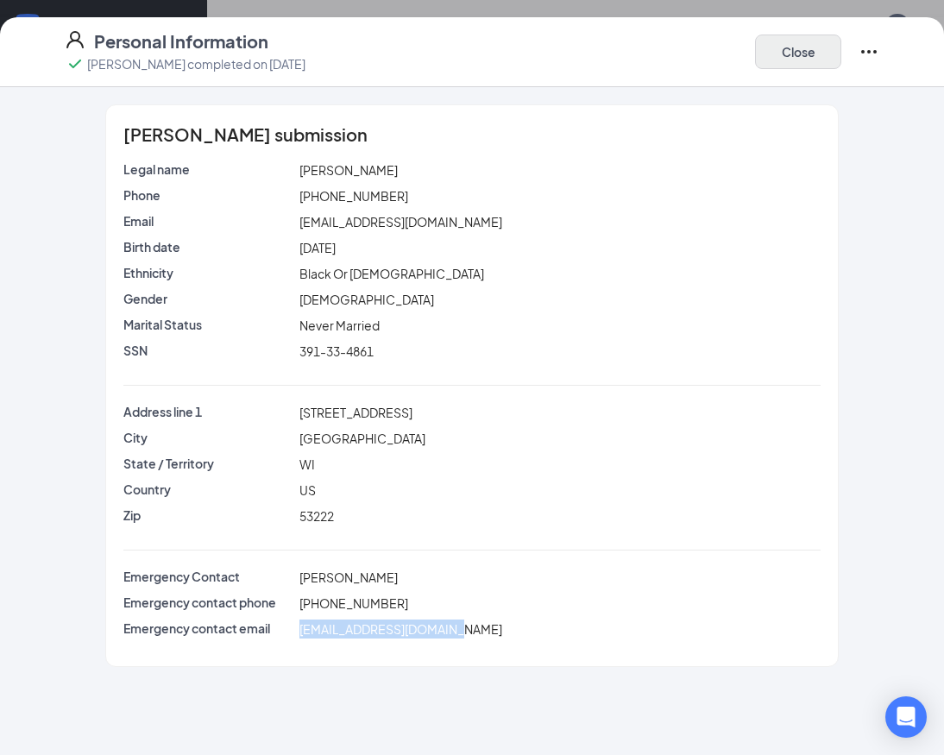
click at [804, 42] on button "Close" at bounding box center [798, 52] width 86 height 35
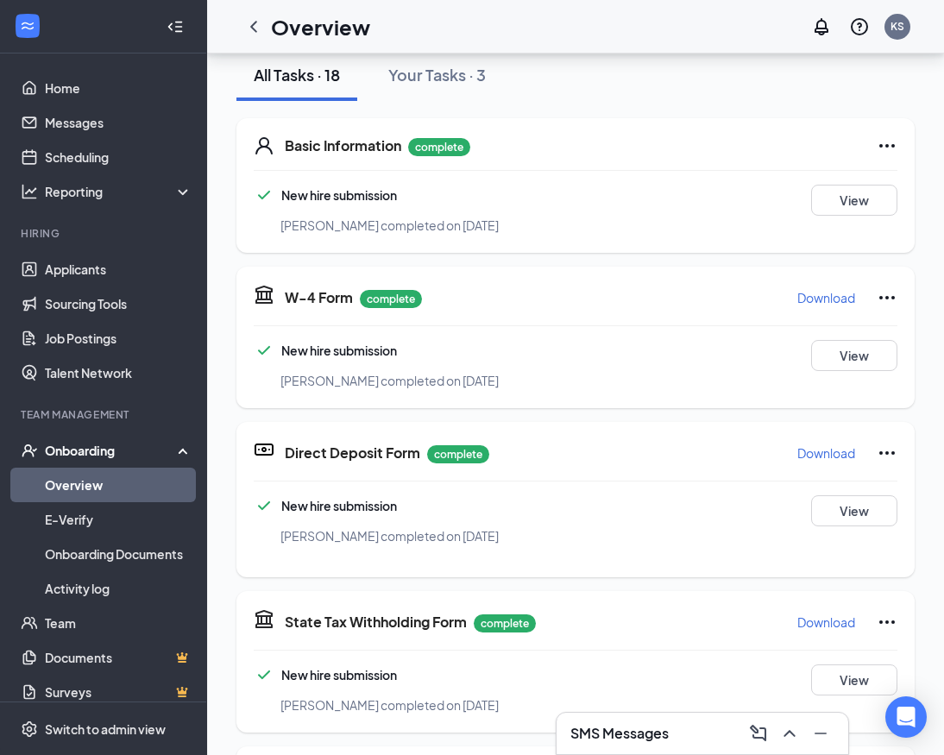
scroll to position [268, 0]
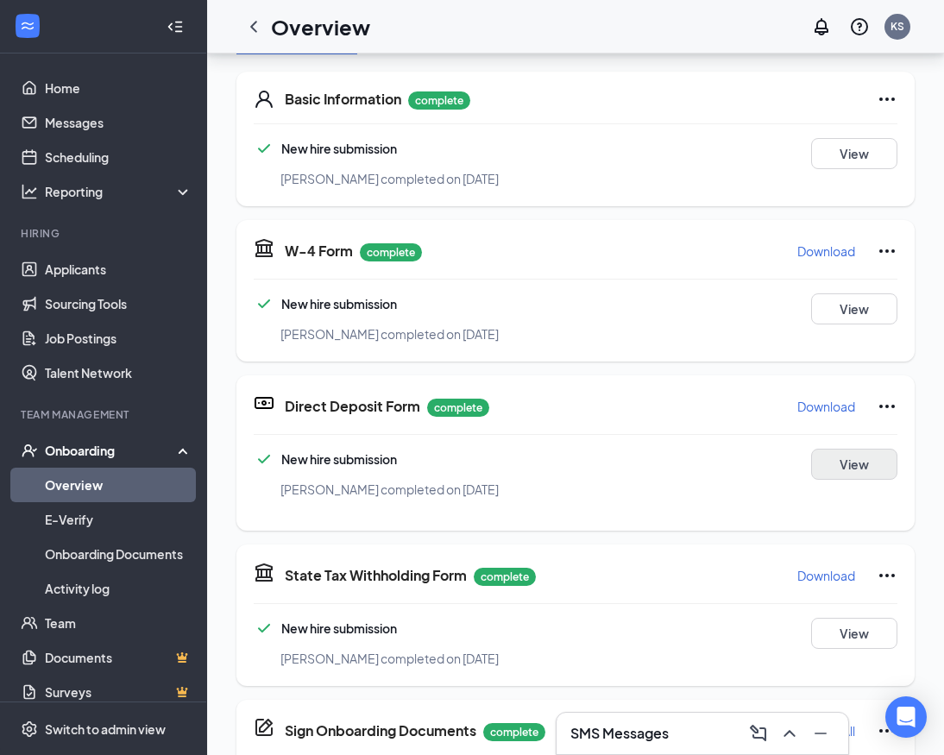
click at [833, 449] on button "View" at bounding box center [854, 464] width 86 height 31
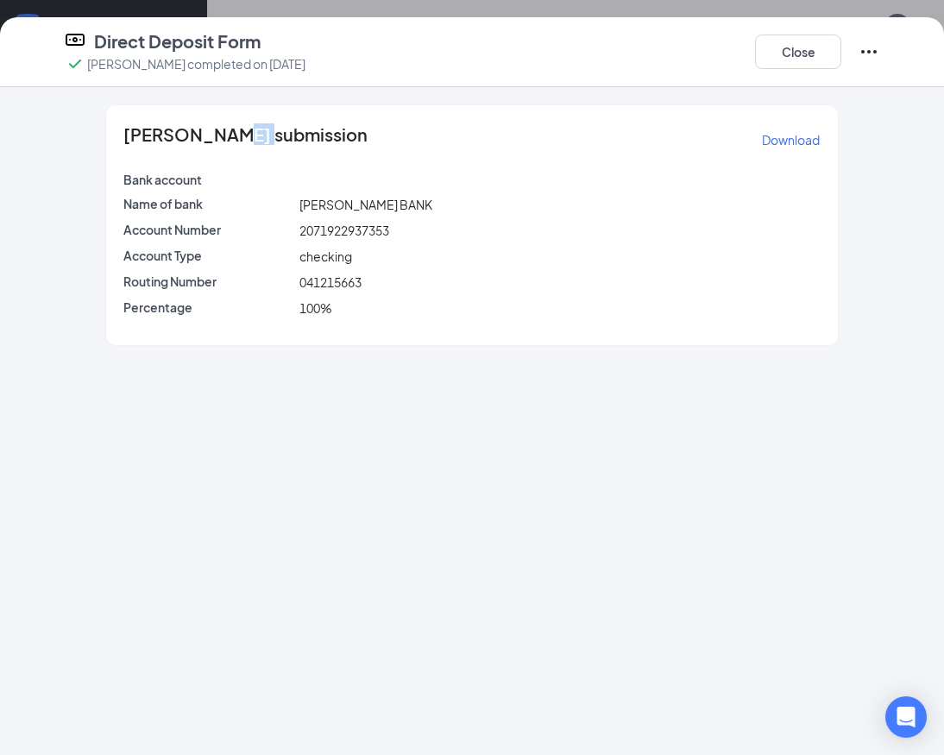
drag, startPoint x: 245, startPoint y: 138, endPoint x: 230, endPoint y: 137, distance: 14.7
click at [230, 137] on span "Sereaya Greer's submission" at bounding box center [245, 140] width 244 height 28
click at [247, 137] on span "Sereaya Greer's submission" at bounding box center [245, 140] width 244 height 28
drag, startPoint x: 243, startPoint y: 137, endPoint x: 126, endPoint y: 131, distance: 116.7
click at [126, 131] on span "Sereaya Greer's submission" at bounding box center [245, 140] width 244 height 28
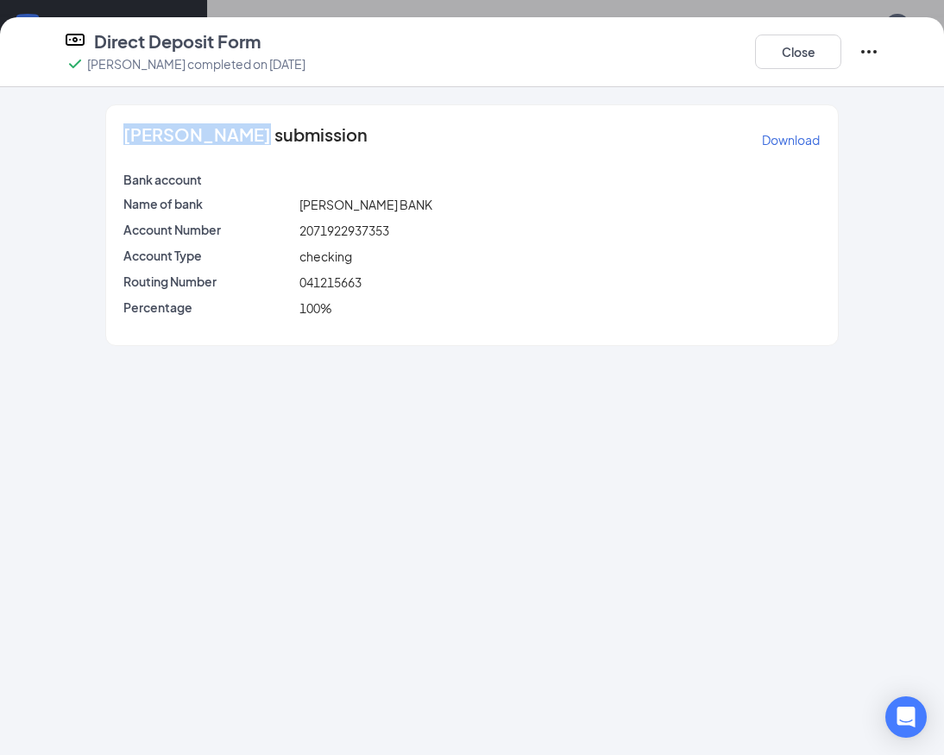
copy span "Sereaya Greer"
drag, startPoint x: 406, startPoint y: 202, endPoint x: 287, endPoint y: 201, distance: 118.3
click at [287, 201] on div "Name of bank SUTTON BANK" at bounding box center [472, 204] width 704 height 19
drag, startPoint x: 372, startPoint y: 280, endPoint x: 300, endPoint y: 282, distance: 71.7
click at [300, 282] on div "041215663" at bounding box center [560, 282] width 528 height 19
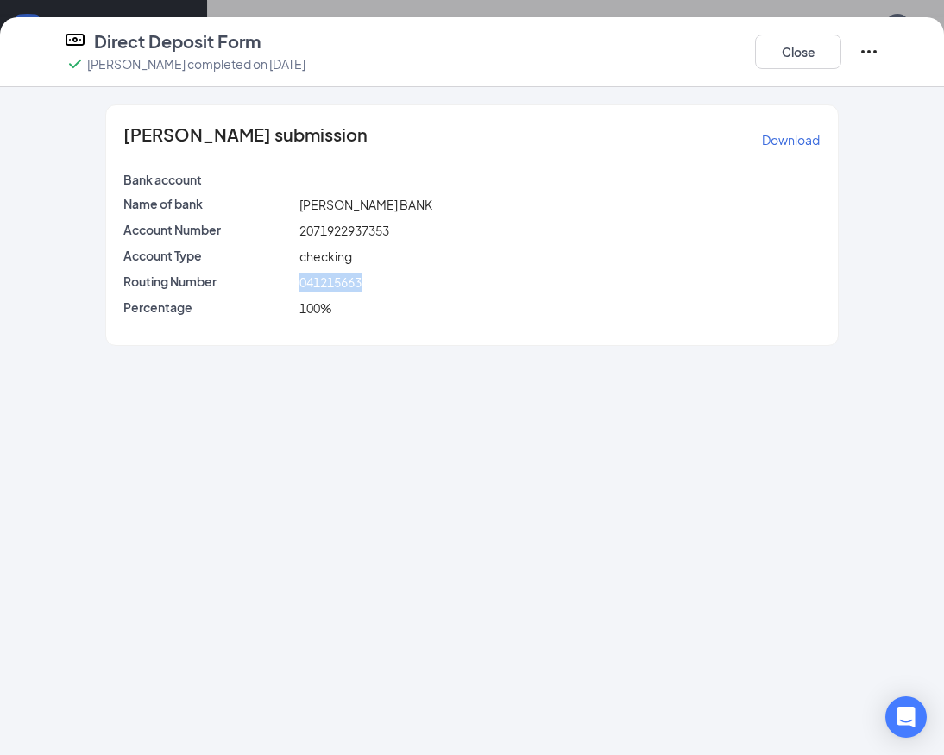
click at [313, 281] on span "041215663" at bounding box center [331, 283] width 62 height 16
drag, startPoint x: 409, startPoint y: 233, endPoint x: 294, endPoint y: 232, distance: 114.8
click at [294, 232] on div "Account Number 2071922937353" at bounding box center [472, 230] width 704 height 19
click at [800, 46] on button "Close" at bounding box center [798, 52] width 86 height 35
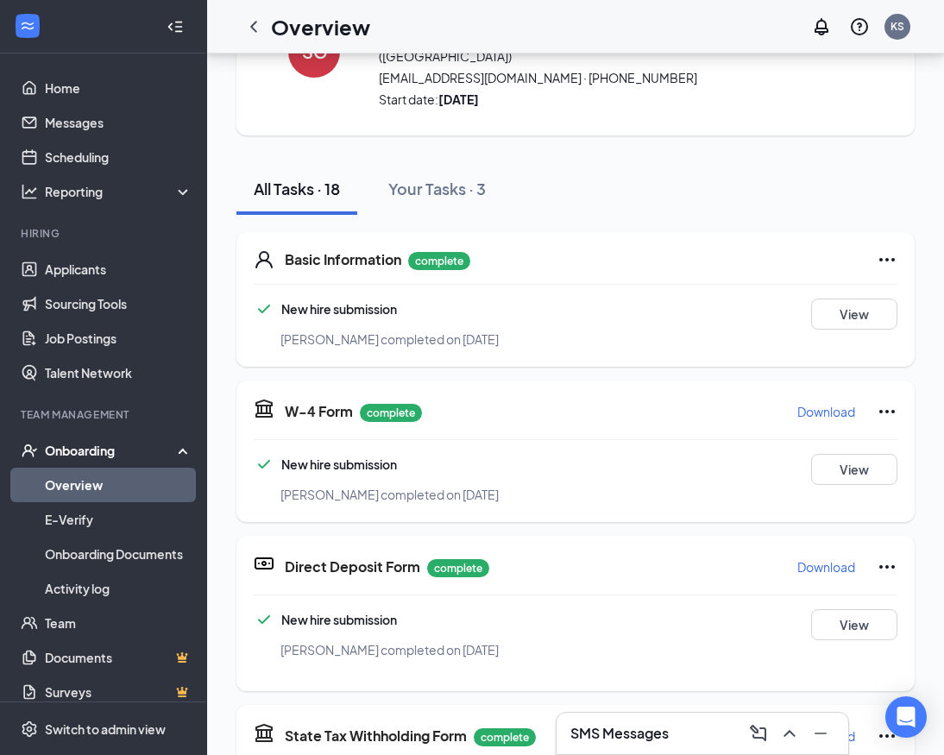
scroll to position [95, 0]
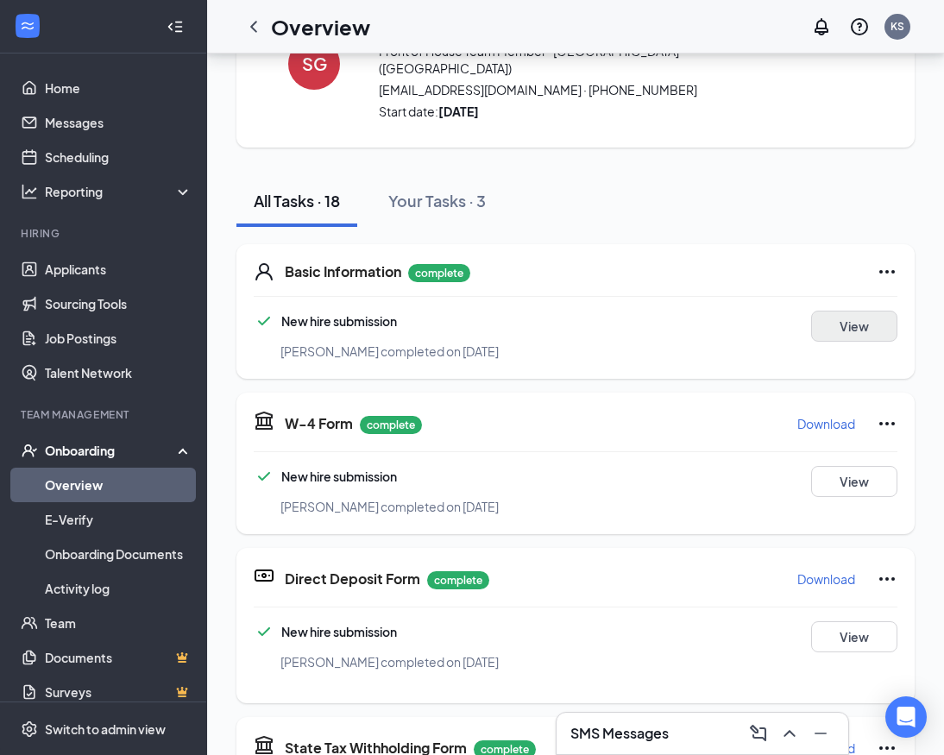
click at [843, 311] on button "View" at bounding box center [854, 326] width 86 height 31
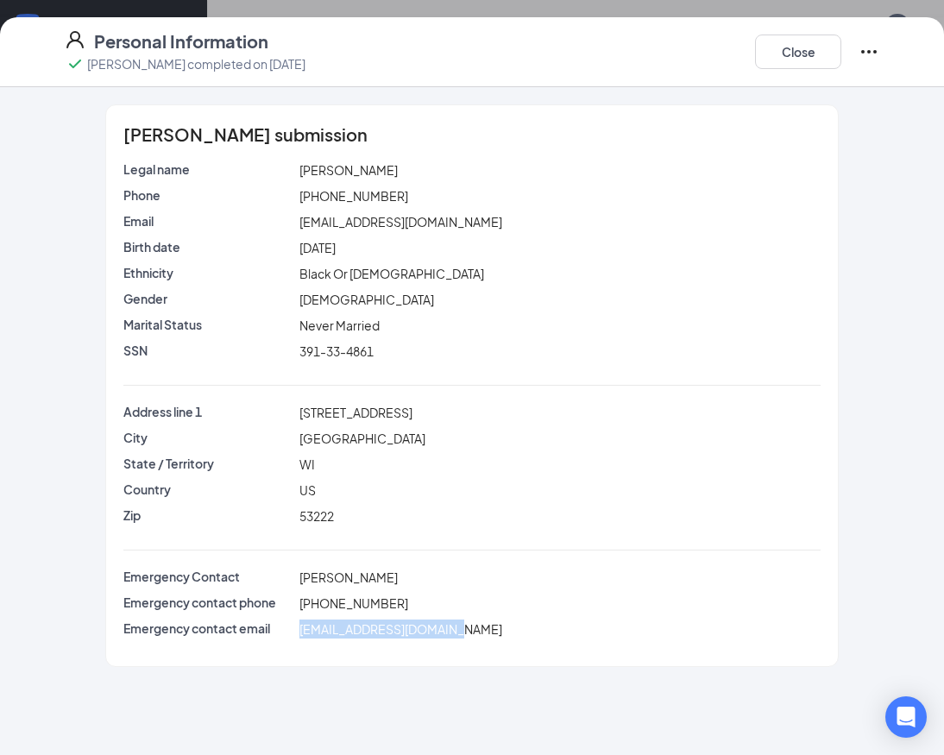
drag, startPoint x: 470, startPoint y: 636, endPoint x: 300, endPoint y: 631, distance: 171.0
click at [300, 631] on div "amorieusnoopy@gmail.com" at bounding box center [560, 629] width 528 height 19
drag, startPoint x: 439, startPoint y: 221, endPoint x: 302, endPoint y: 216, distance: 137.4
click at [302, 216] on div "mianace23@gmail.com" at bounding box center [560, 221] width 528 height 19
